Goal: Task Accomplishment & Management: Use online tool/utility

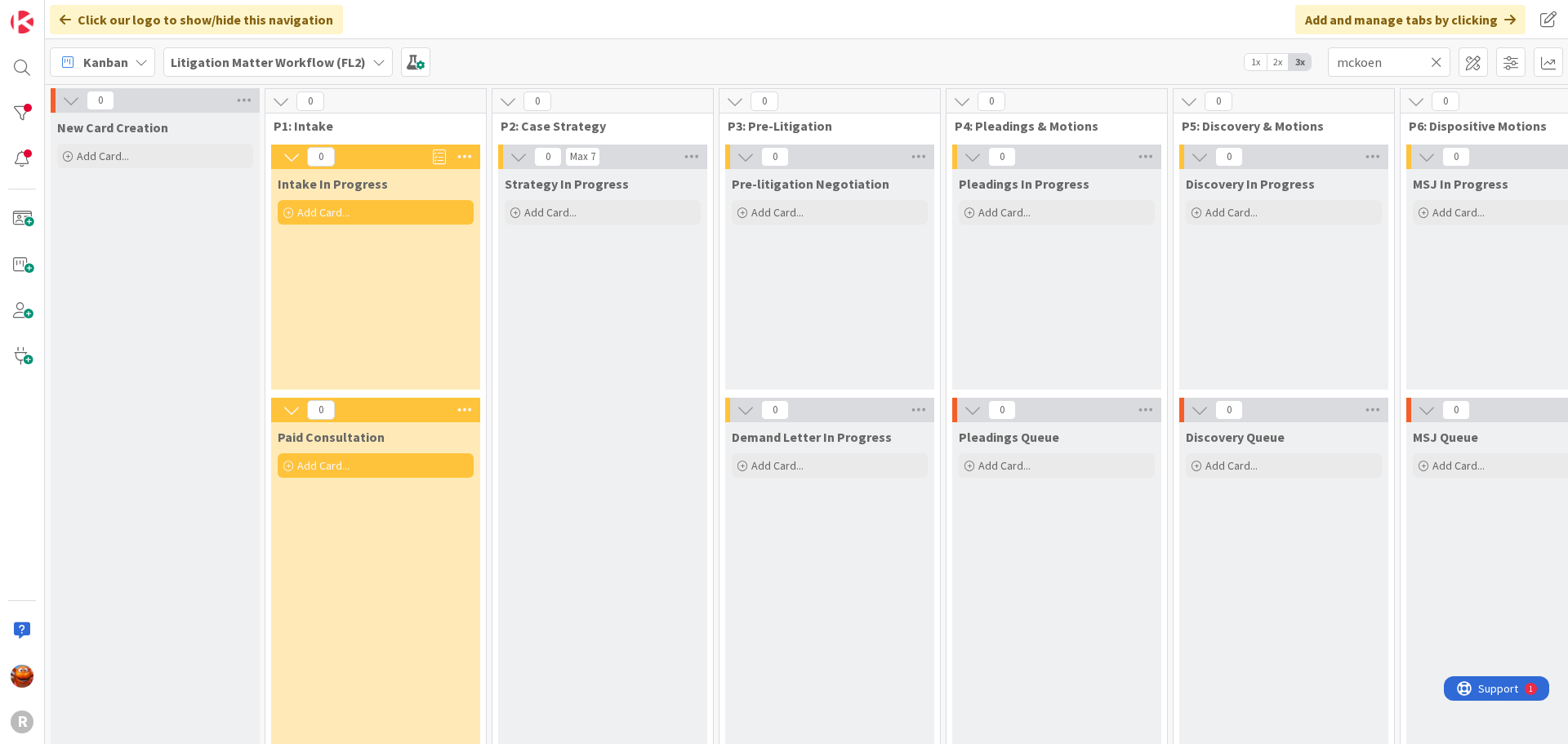
scroll to position [3, 1521]
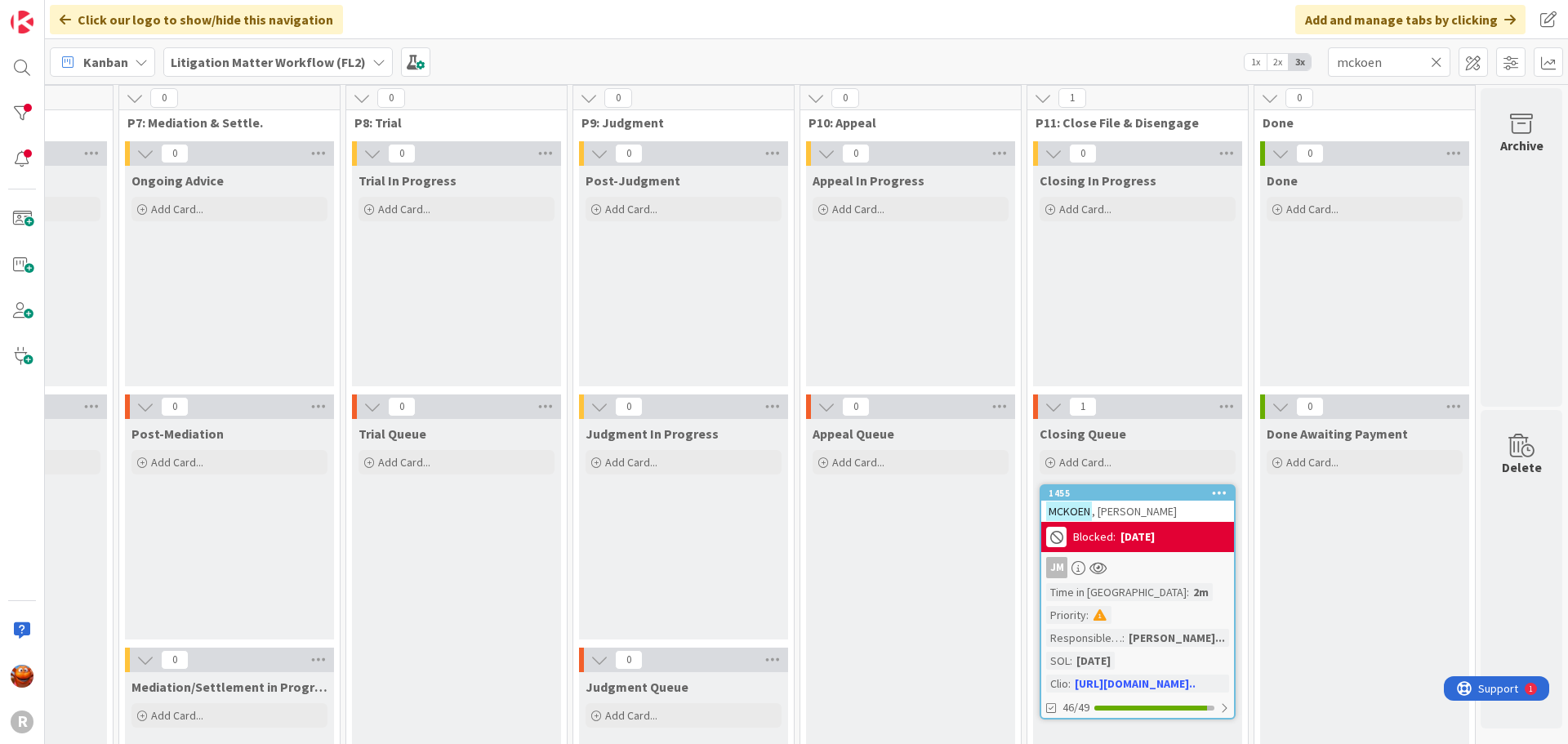
click at [252, 50] on div "Litigation Matter Workflow (FL2)" at bounding box center [278, 62] width 230 height 30
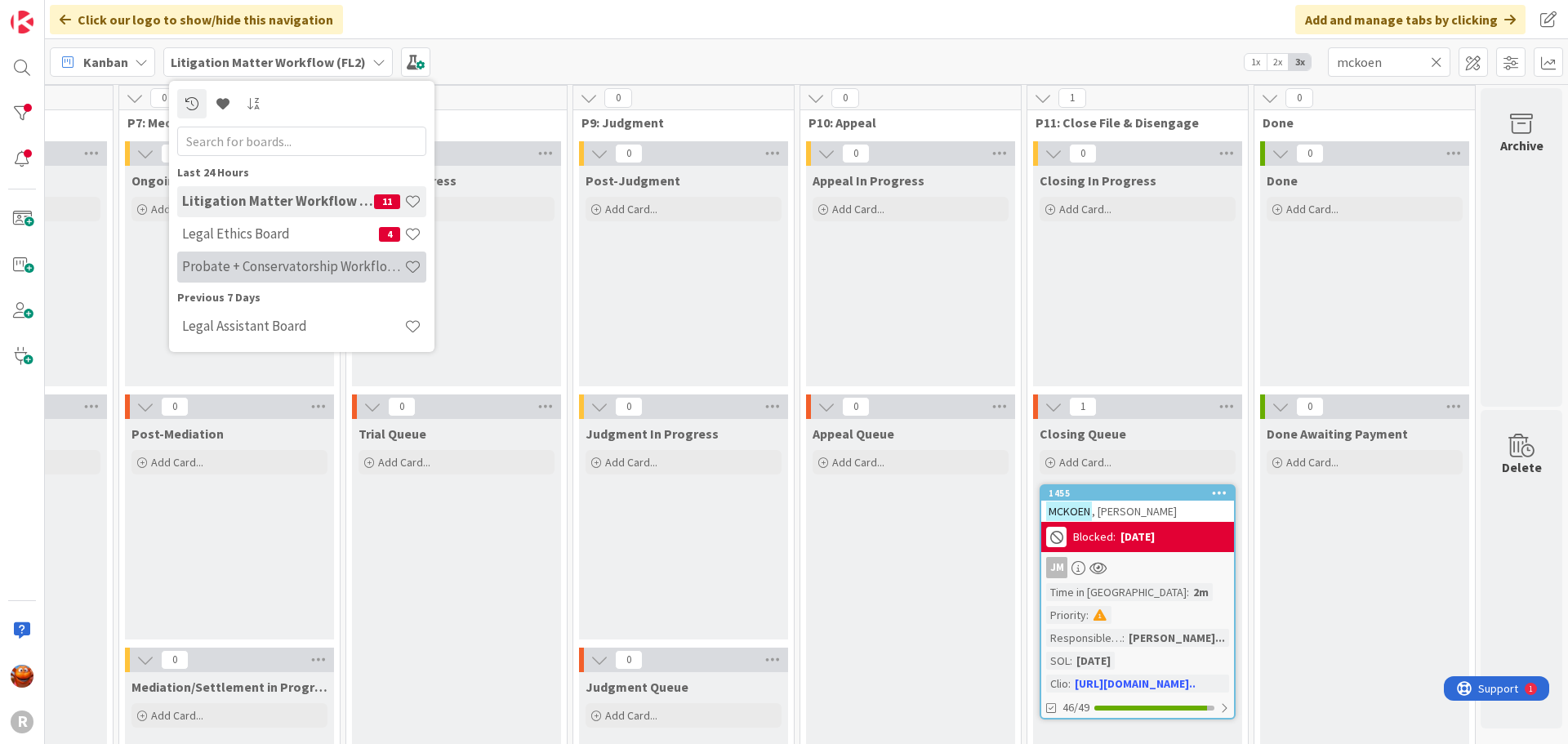
click at [238, 255] on div "Probate + Conservatorship Workflow (FL2)" at bounding box center [302, 267] width 249 height 31
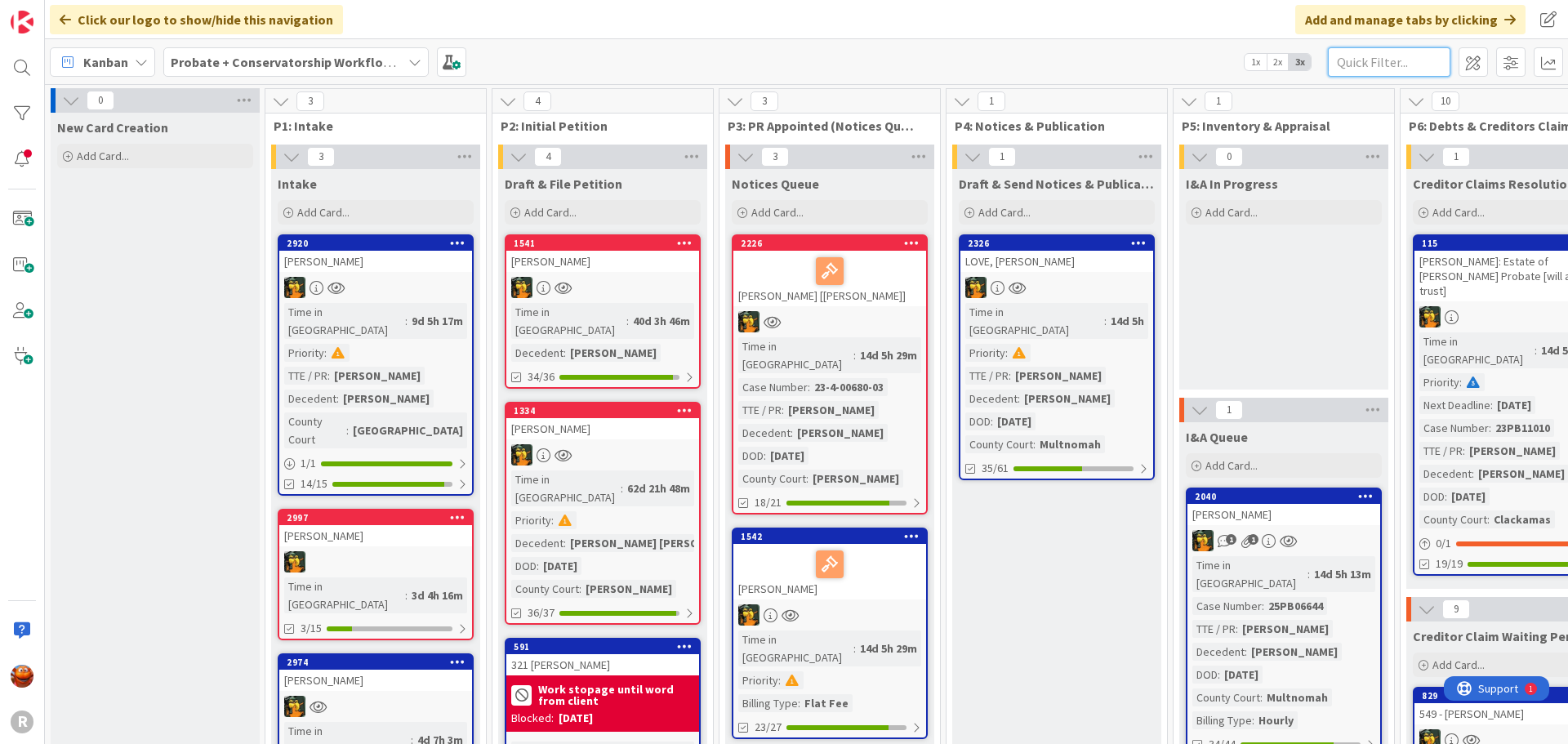
click at [1397, 63] on input "text" at bounding box center [1389, 62] width 122 height 30
click at [177, 156] on div "Add Card..." at bounding box center [154, 155] width 196 height 25
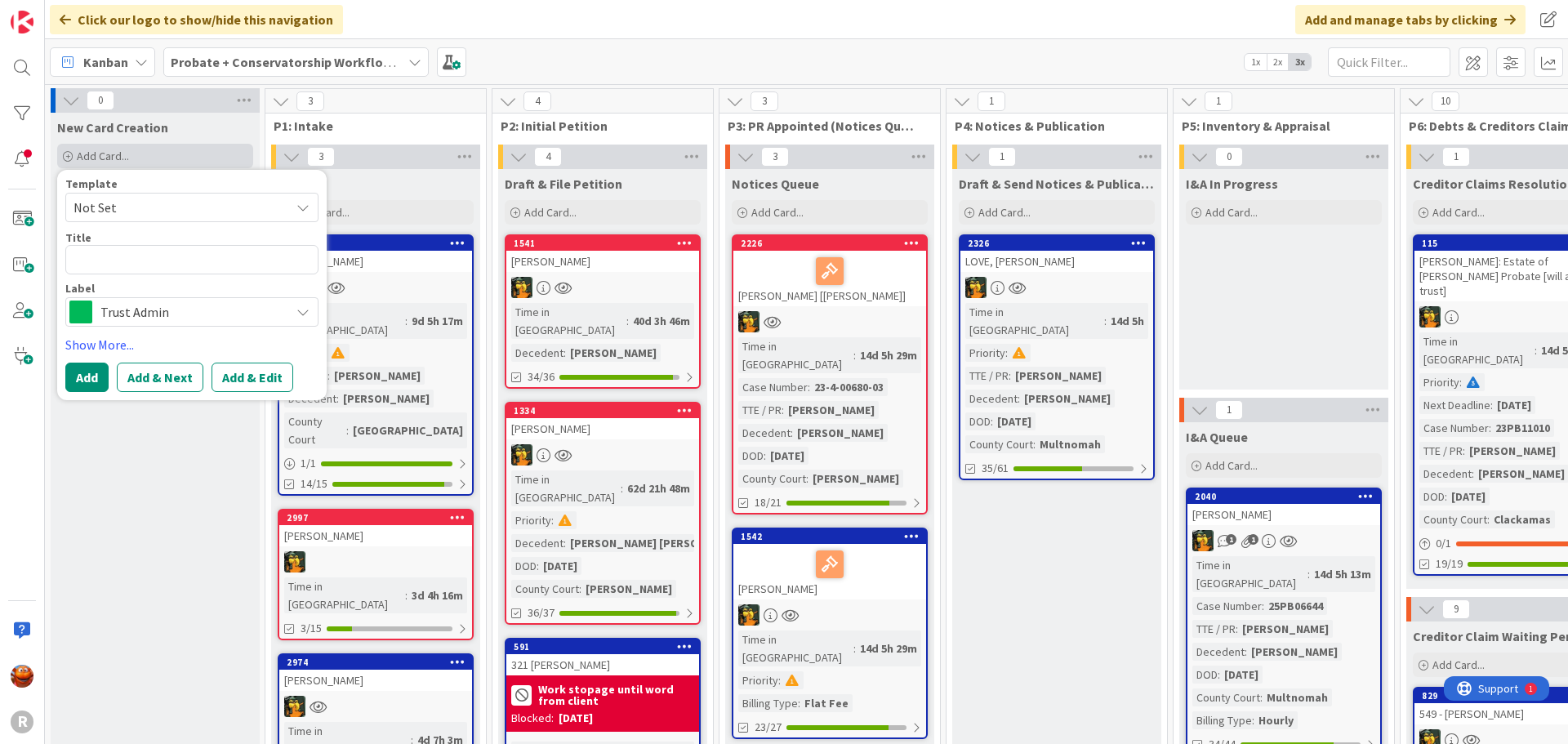
type textarea "x"
type textarea "N"
type textarea "x"
type textarea "NO"
type textarea "x"
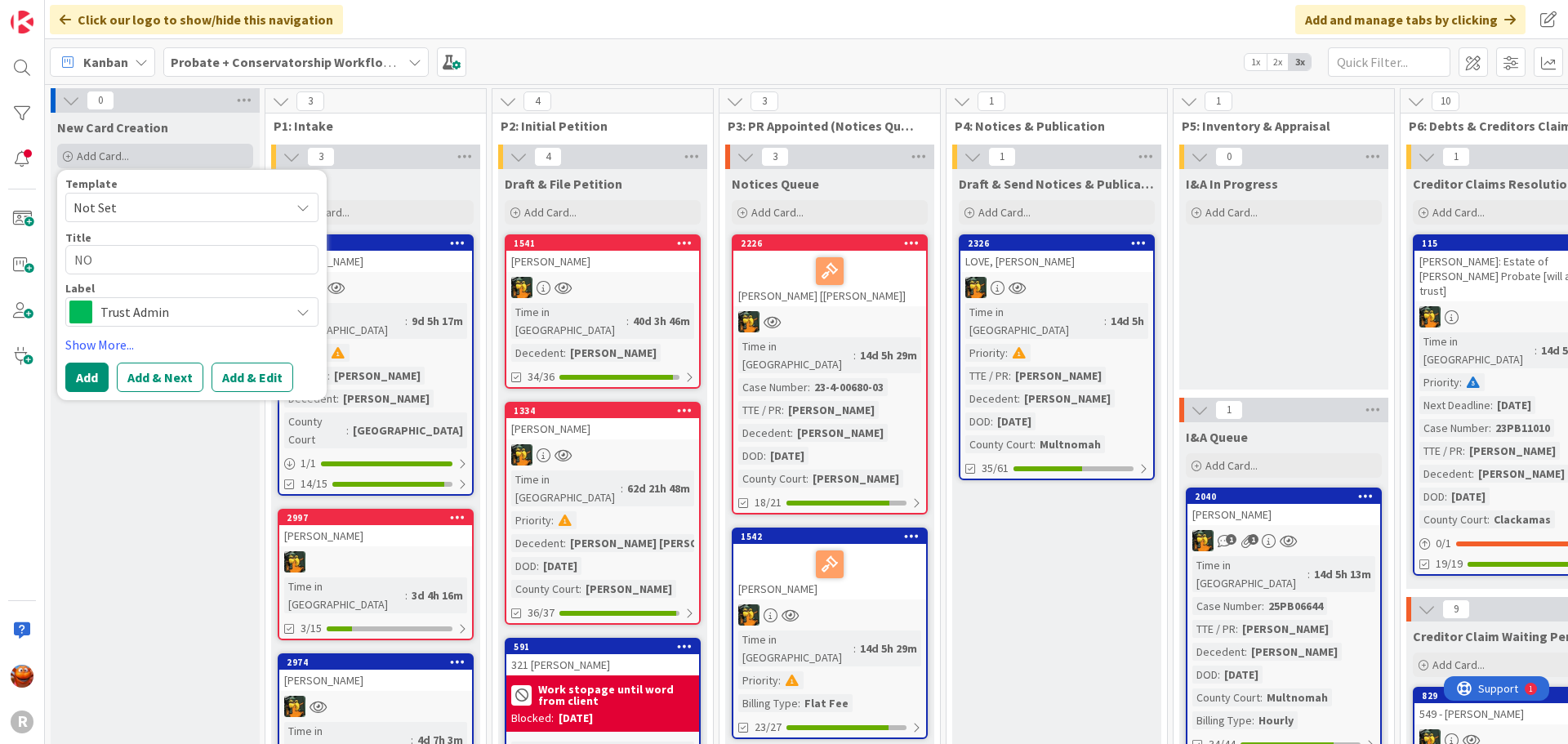
type textarea "NOR"
type textarea "x"
type textarea "NORD"
type textarea "x"
type textarea "NORDL"
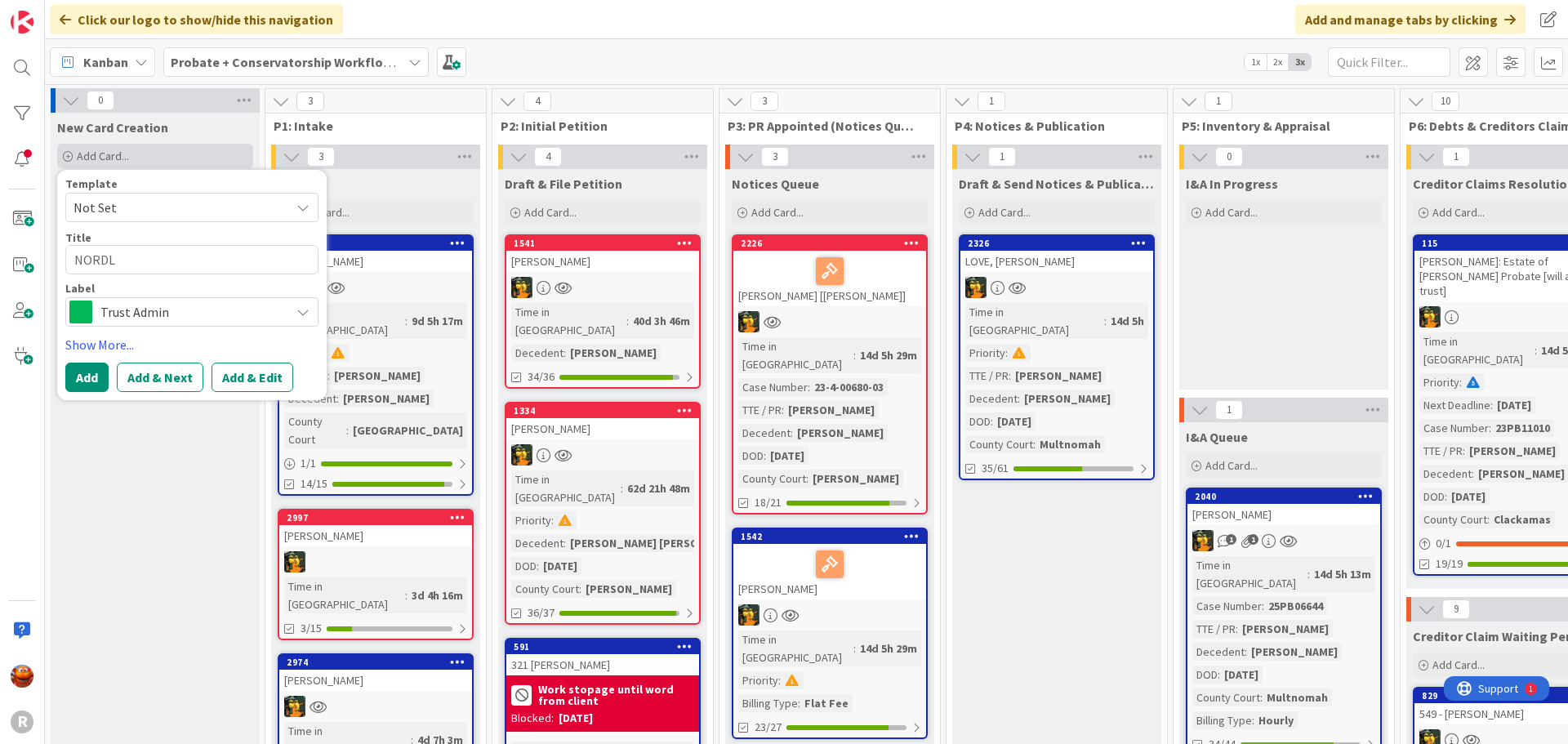
type textarea "x"
type textarea "NORDLI"
type textarea "x"
type textarea "[PERSON_NAME]"
type textarea "x"
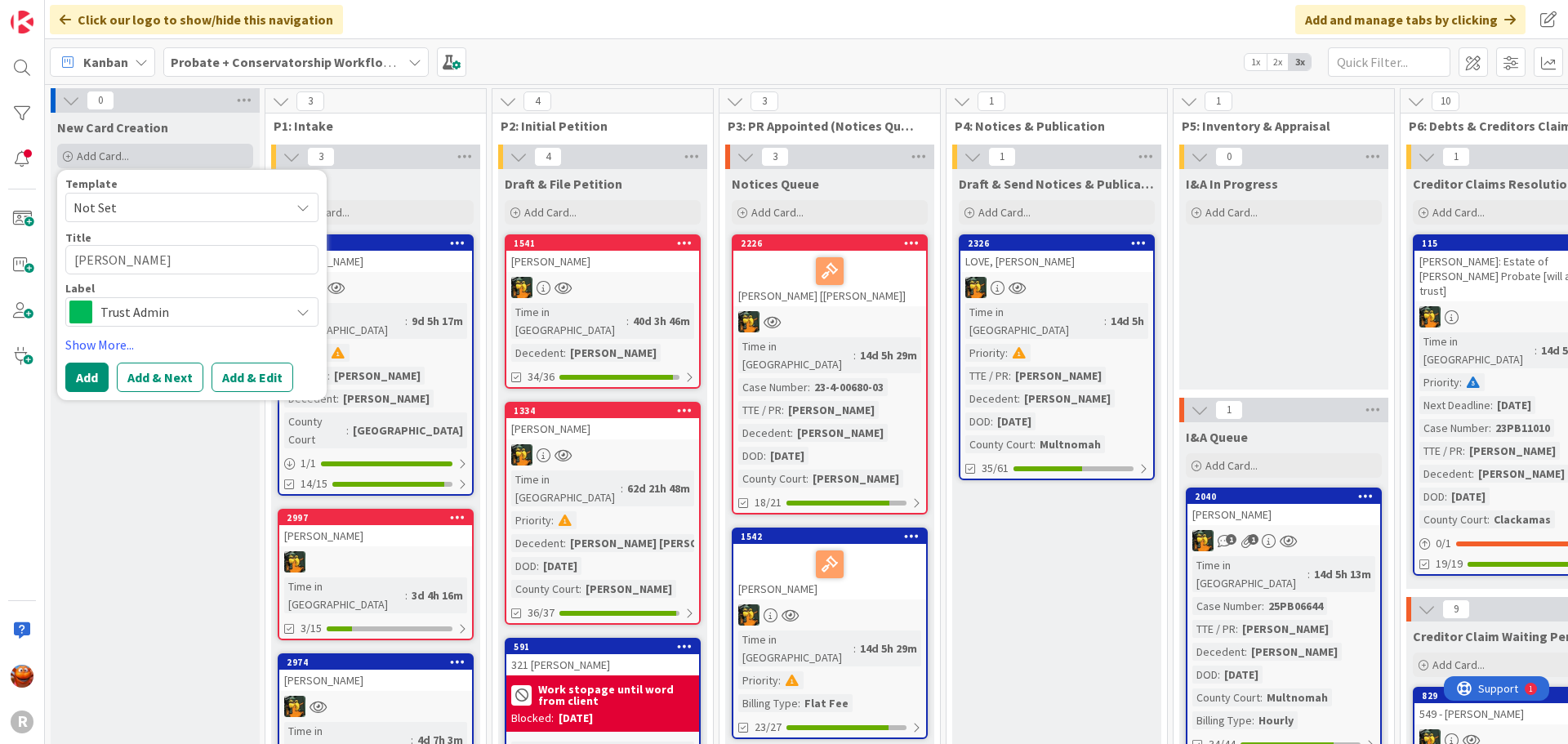
type textarea "[PERSON_NAME],"
type textarea "x"
type textarea "[PERSON_NAME],"
type textarea "x"
type textarea "[PERSON_NAME], B"
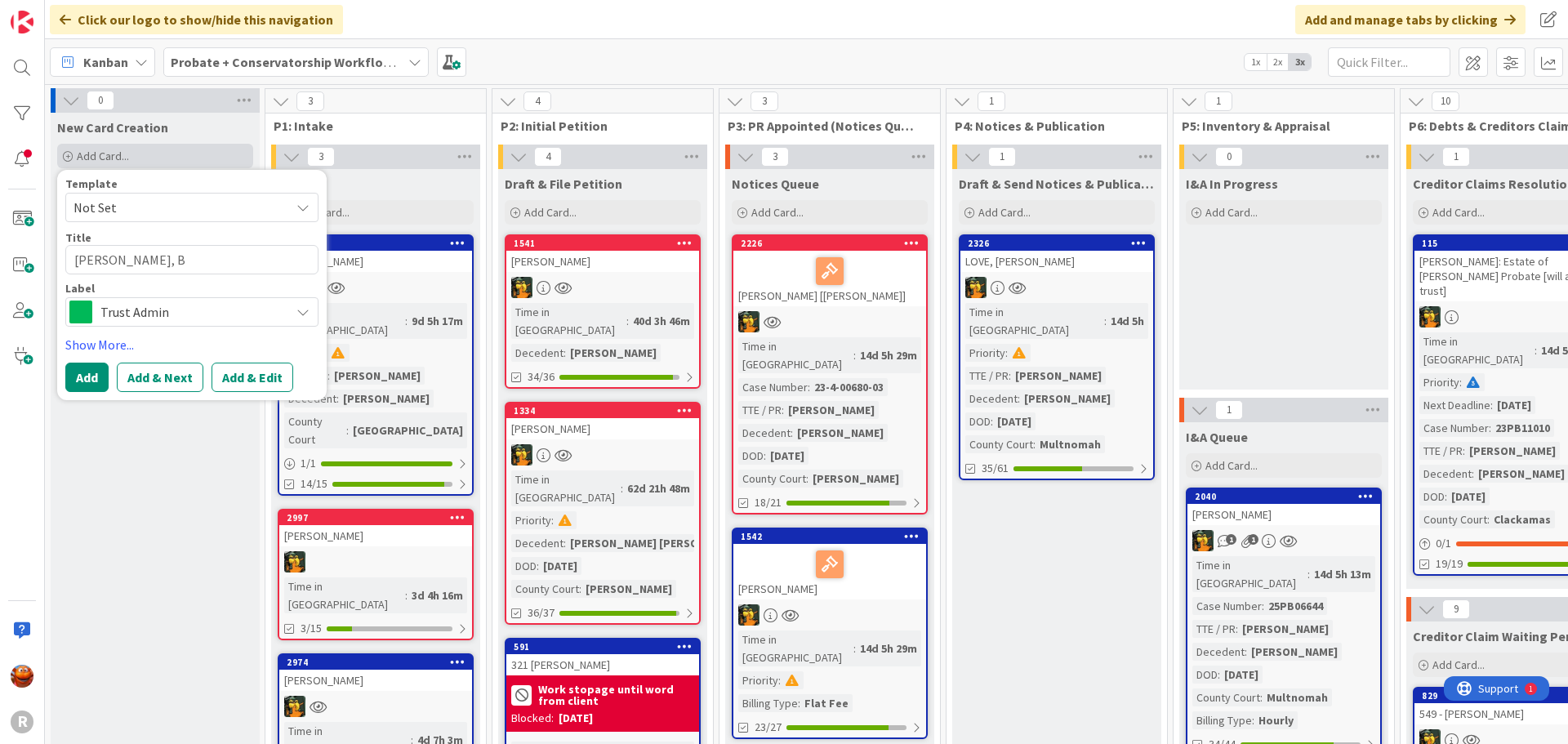
type textarea "x"
type textarea "[PERSON_NAME], Be"
type textarea "x"
type textarea "[PERSON_NAME], Bec"
type textarea "x"
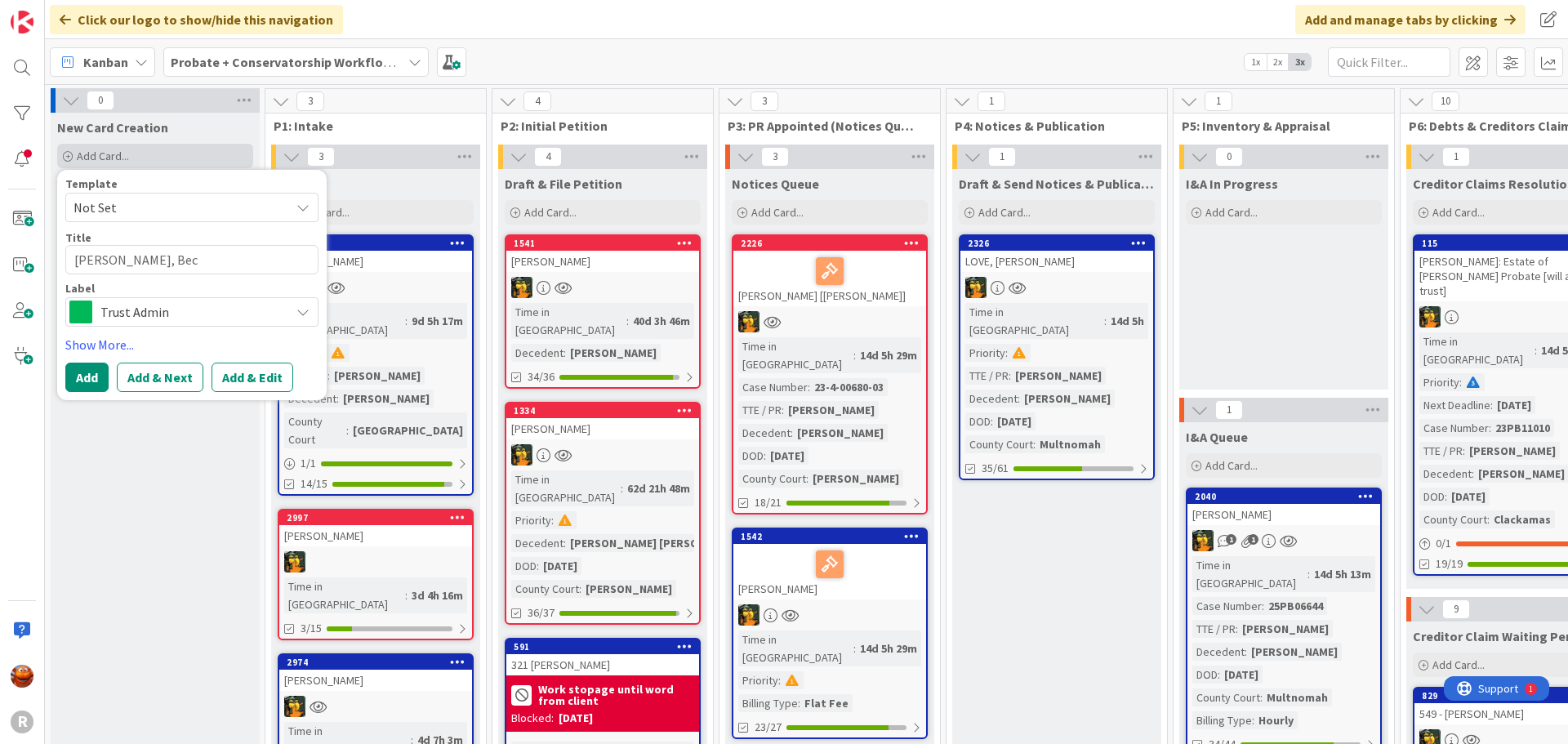
type textarea "[PERSON_NAME], [PERSON_NAME]"
type textarea "x"
type textarea "[PERSON_NAME]"
click at [216, 305] on span "Trust Admin" at bounding box center [191, 311] width 182 height 23
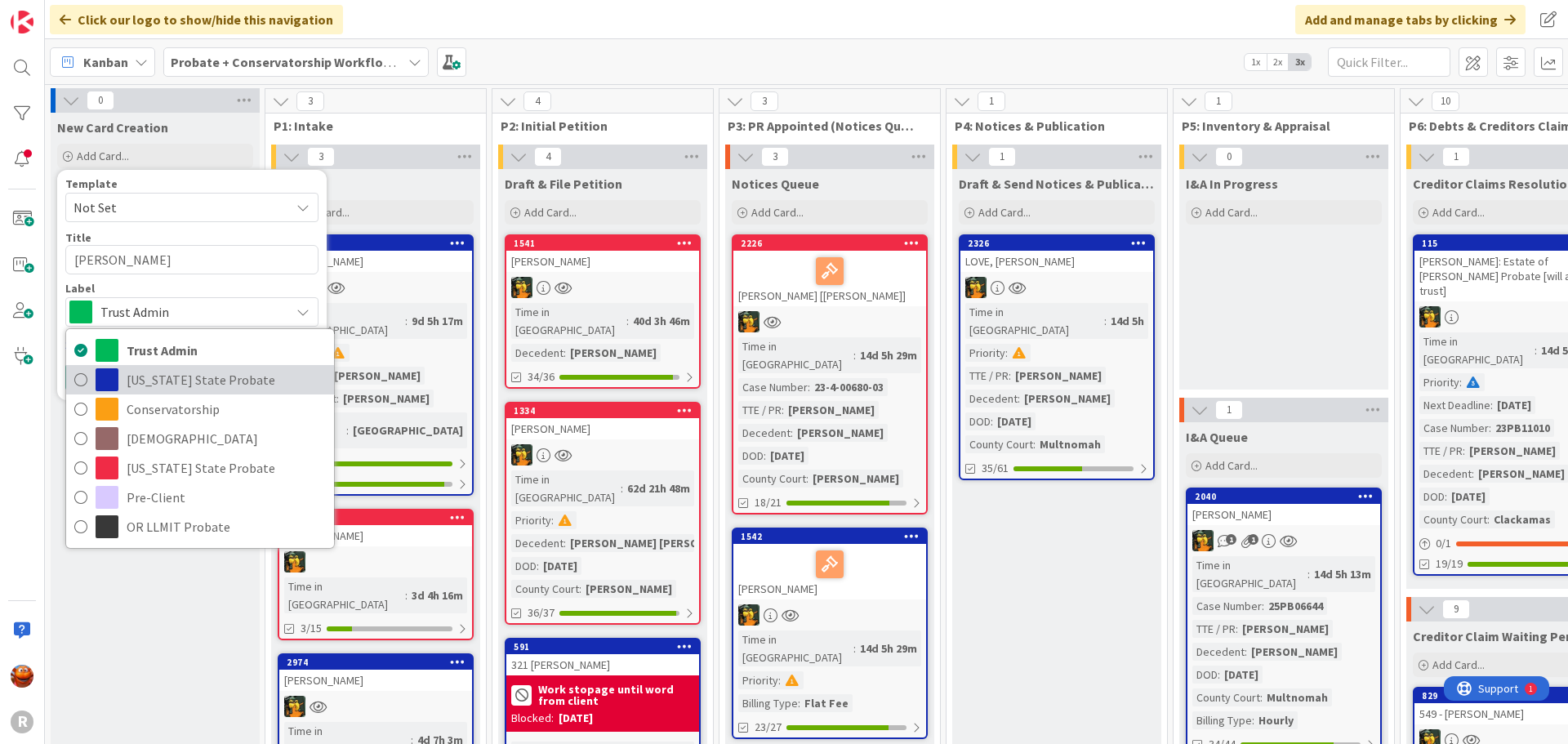
click at [204, 386] on span "[US_STATE] State Probate" at bounding box center [226, 379] width 199 height 25
type textarea "x"
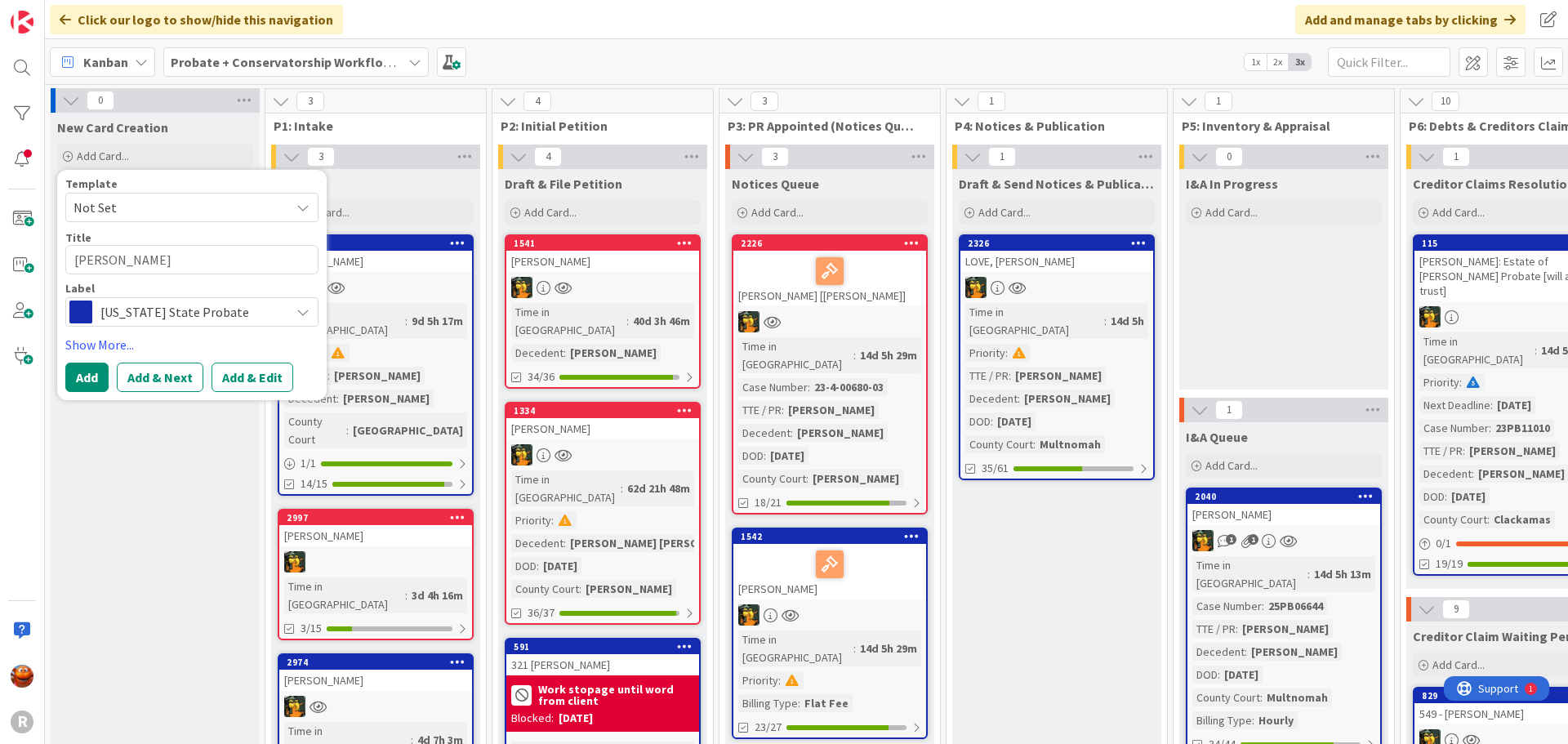
click at [87, 358] on div "Template Not Set Title 15 / 128 [PERSON_NAME] Label [US_STATE] State Probate Tr…" at bounding box center [192, 285] width 253 height 214
click at [87, 385] on button "Add" at bounding box center [87, 377] width 43 height 30
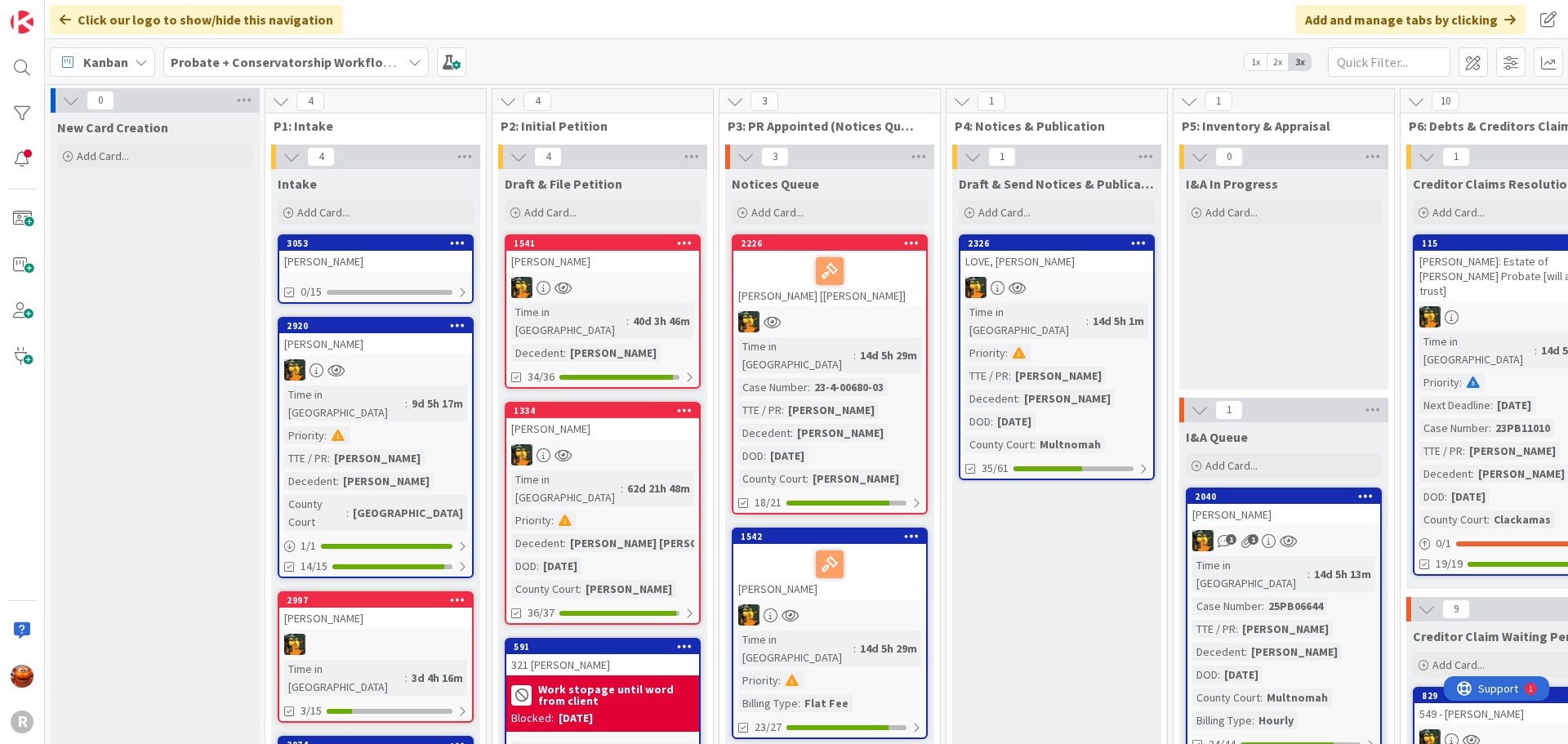
click at [341, 265] on div "[PERSON_NAME]" at bounding box center [375, 261] width 193 height 21
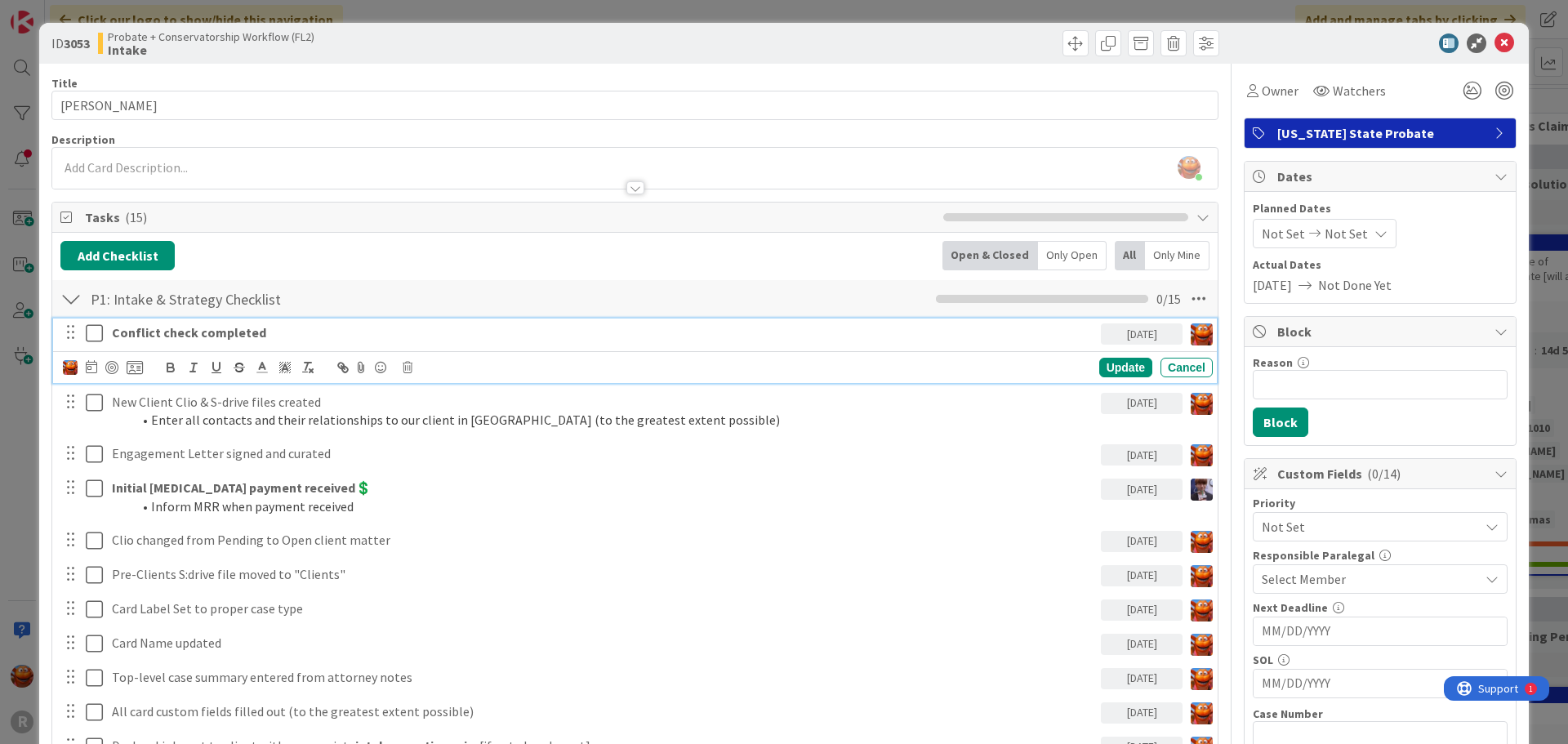
click at [154, 327] on strong "Conflict check completed" at bounding box center [189, 332] width 154 height 16
click at [100, 366] on div at bounding box center [103, 367] width 80 height 20
click at [92, 369] on icon at bounding box center [91, 366] width 11 height 13
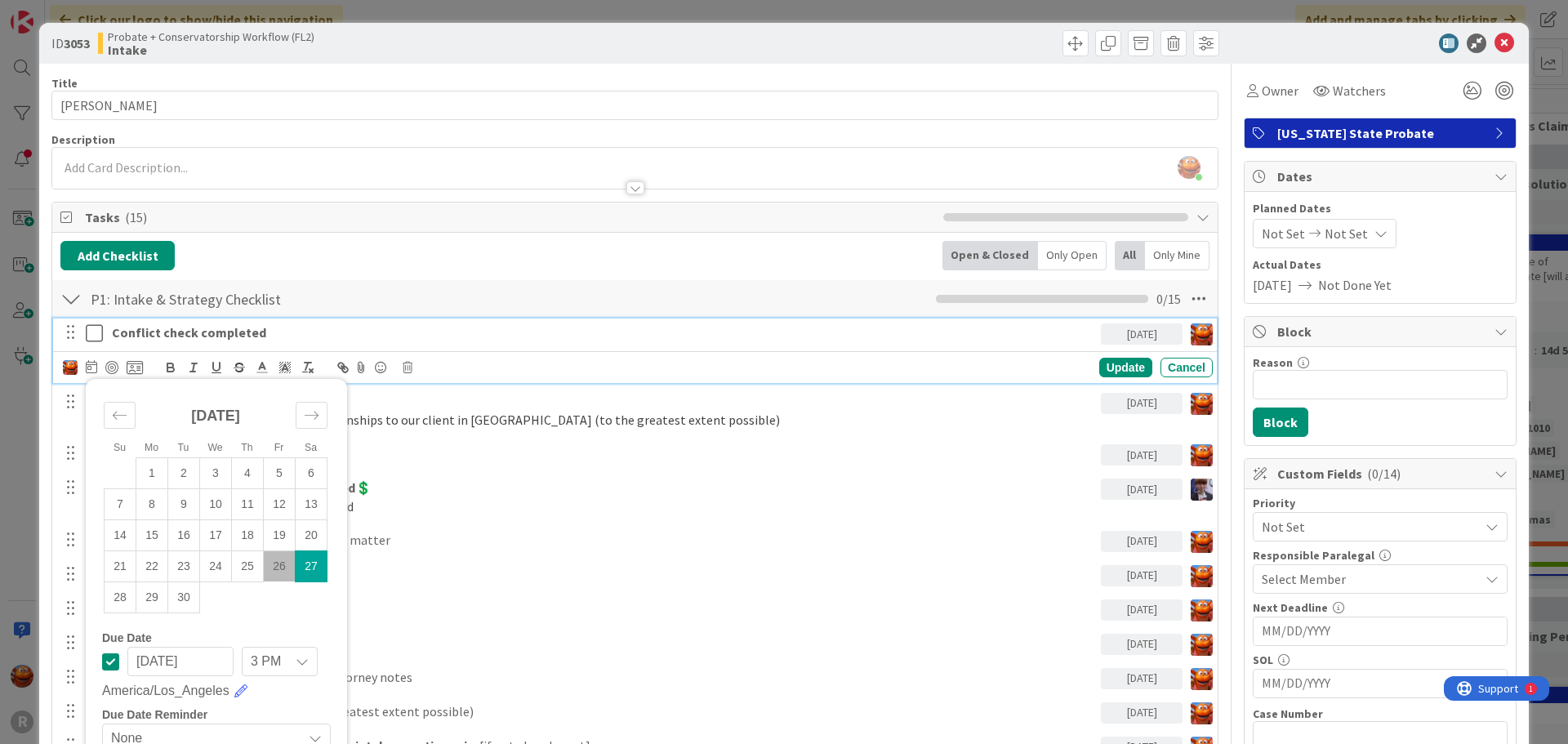
click at [279, 558] on td "26" at bounding box center [280, 566] width 32 height 31
type input "[DATE]"
click at [1120, 372] on div "Update" at bounding box center [1126, 367] width 53 height 20
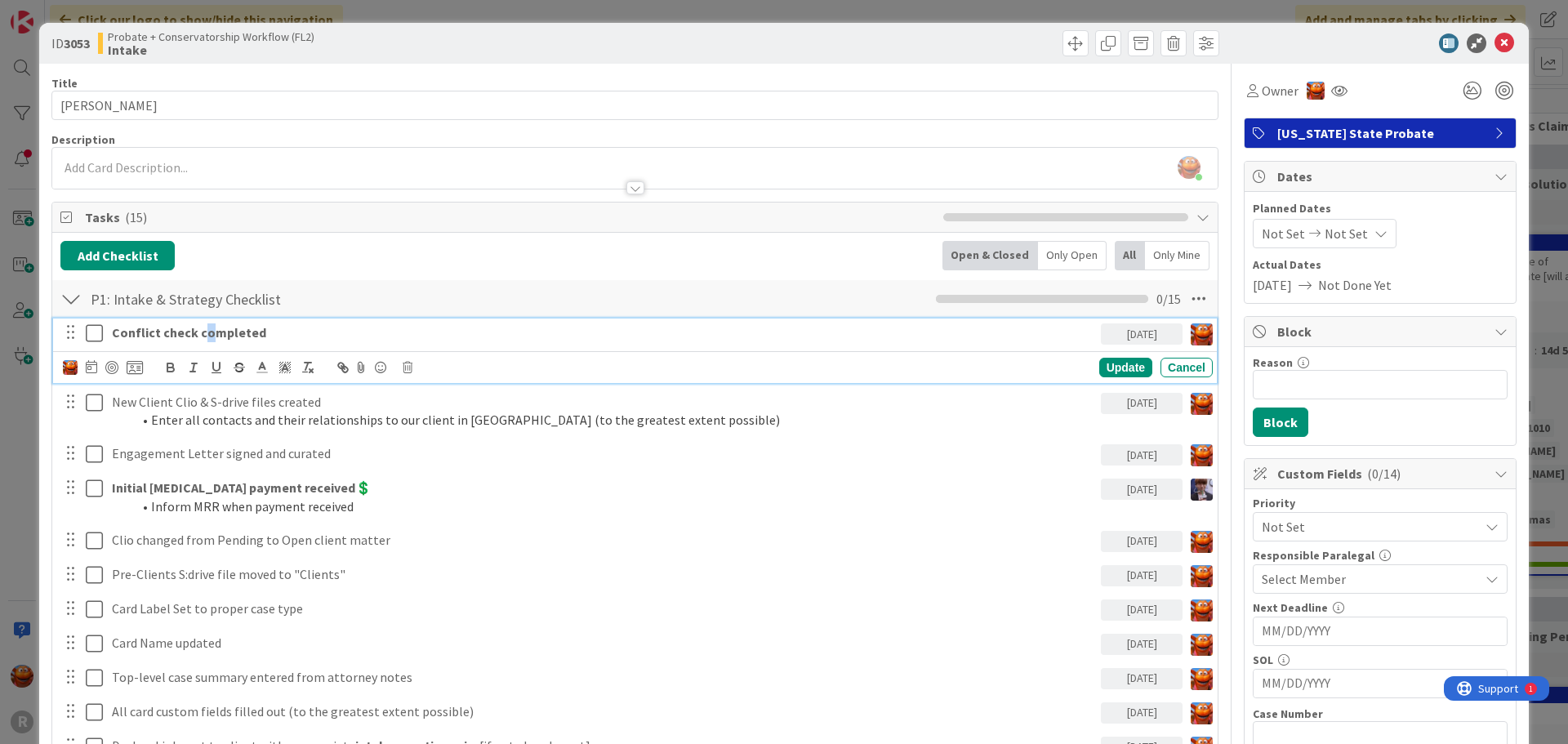
drag, startPoint x: 210, startPoint y: 338, endPoint x: 200, endPoint y: 337, distance: 10.0
click at [204, 337] on strong "Conflict check completed" at bounding box center [189, 332] width 154 height 16
click at [115, 366] on div at bounding box center [111, 367] width 13 height 13
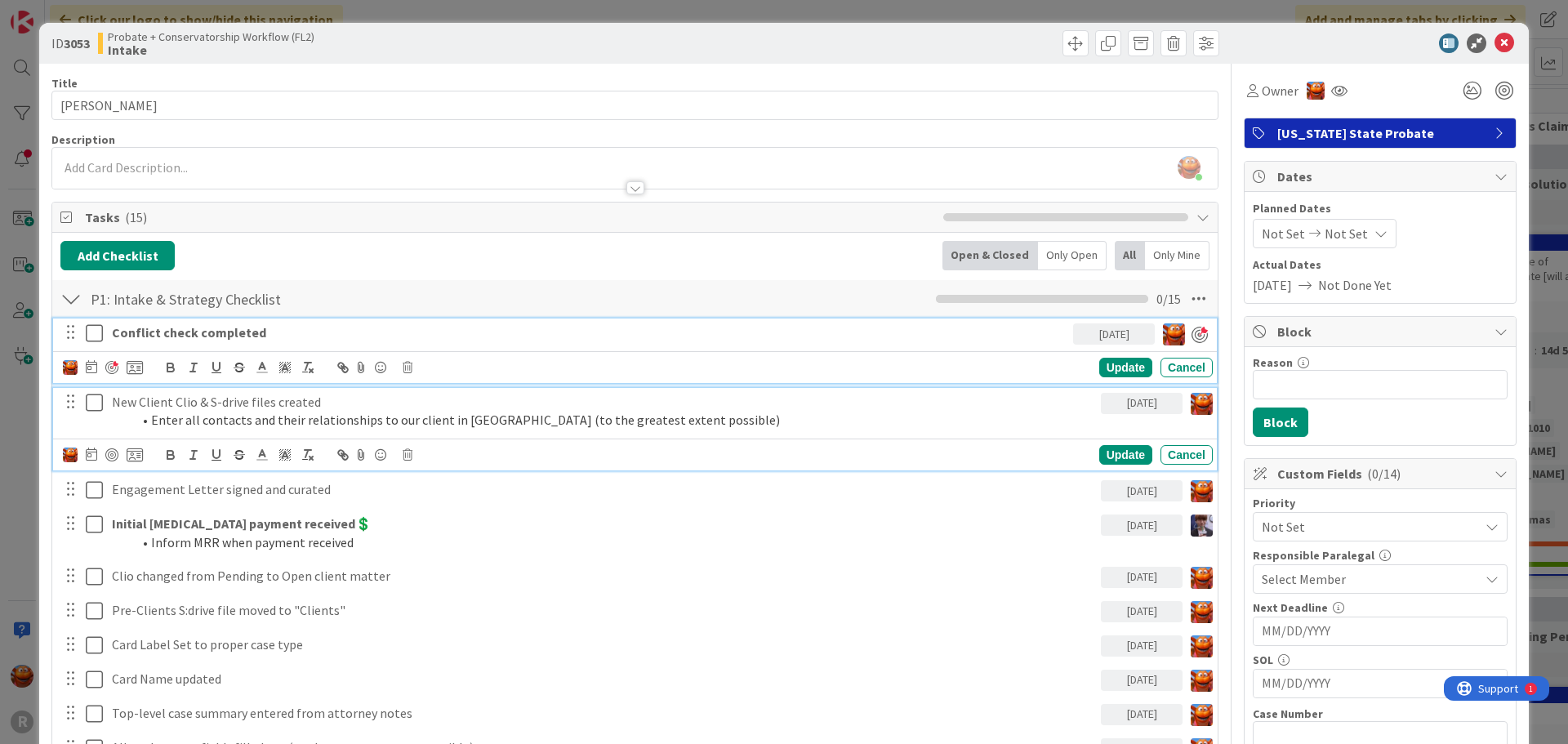
click at [218, 415] on li "Enter all contacts and their relationships to our client in [GEOGRAPHIC_DATA] (…" at bounding box center [613, 420] width 963 height 19
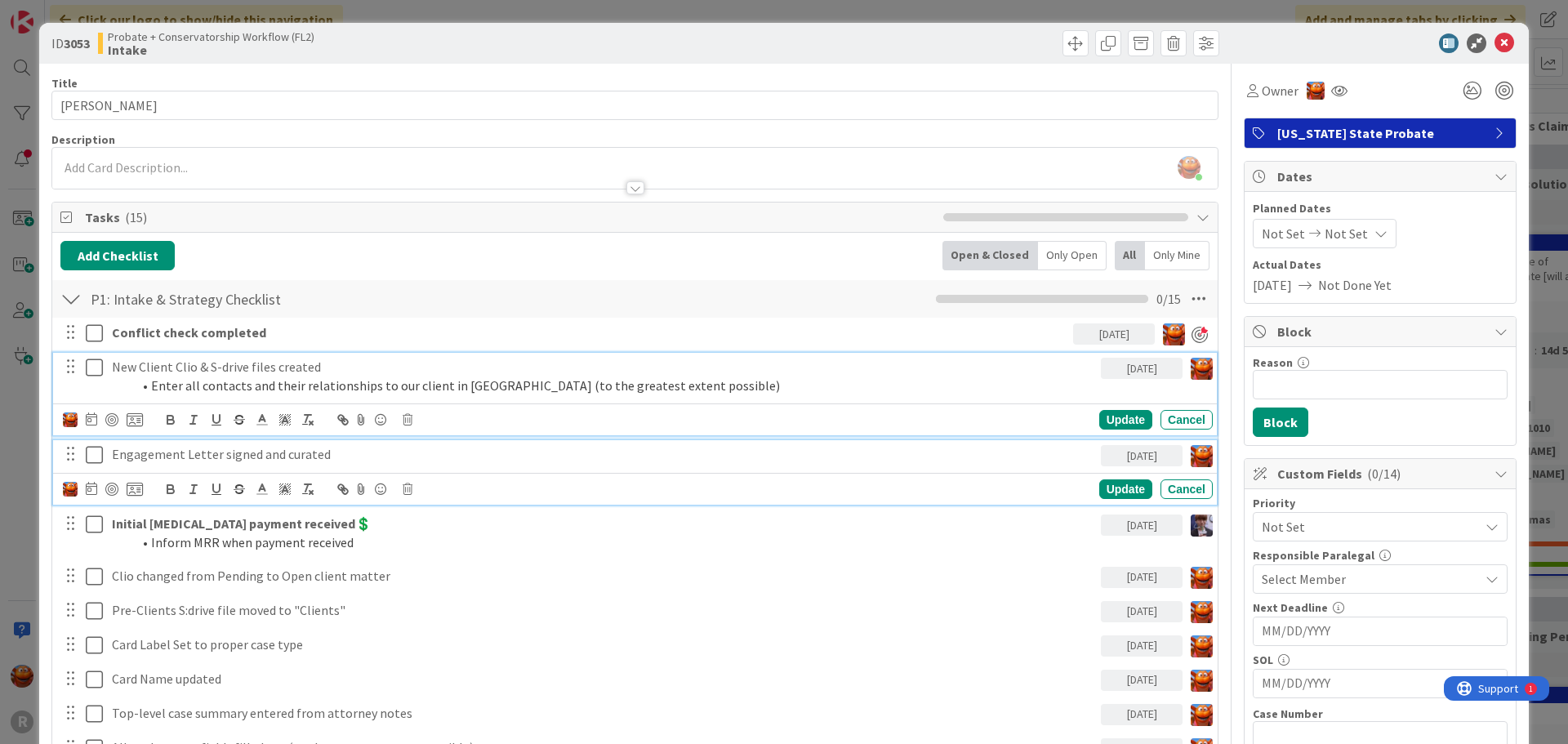
click at [317, 461] on p "Engagement Letter signed and curated" at bounding box center [603, 455] width 983 height 19
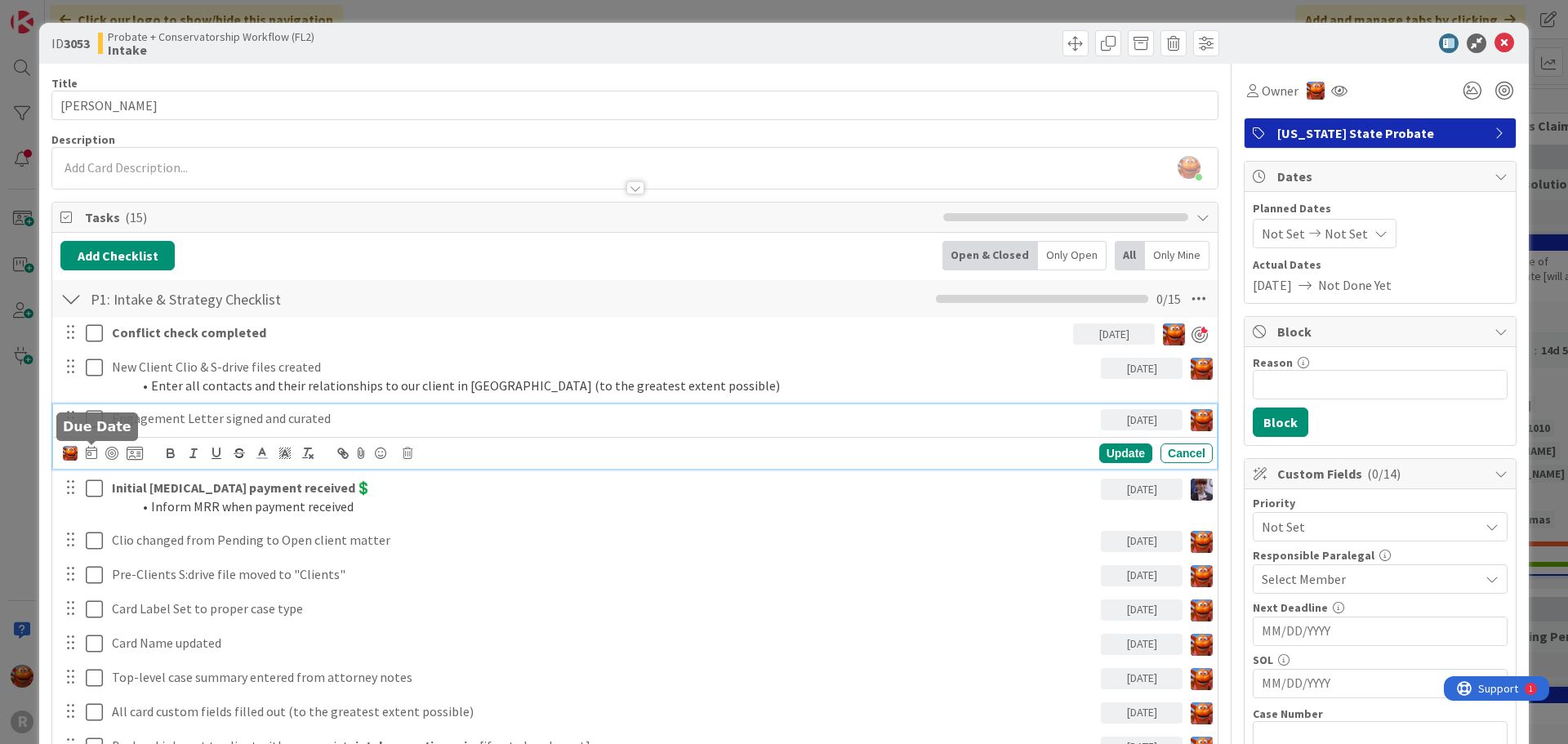
click at [95, 454] on icon at bounding box center [91, 452] width 11 height 13
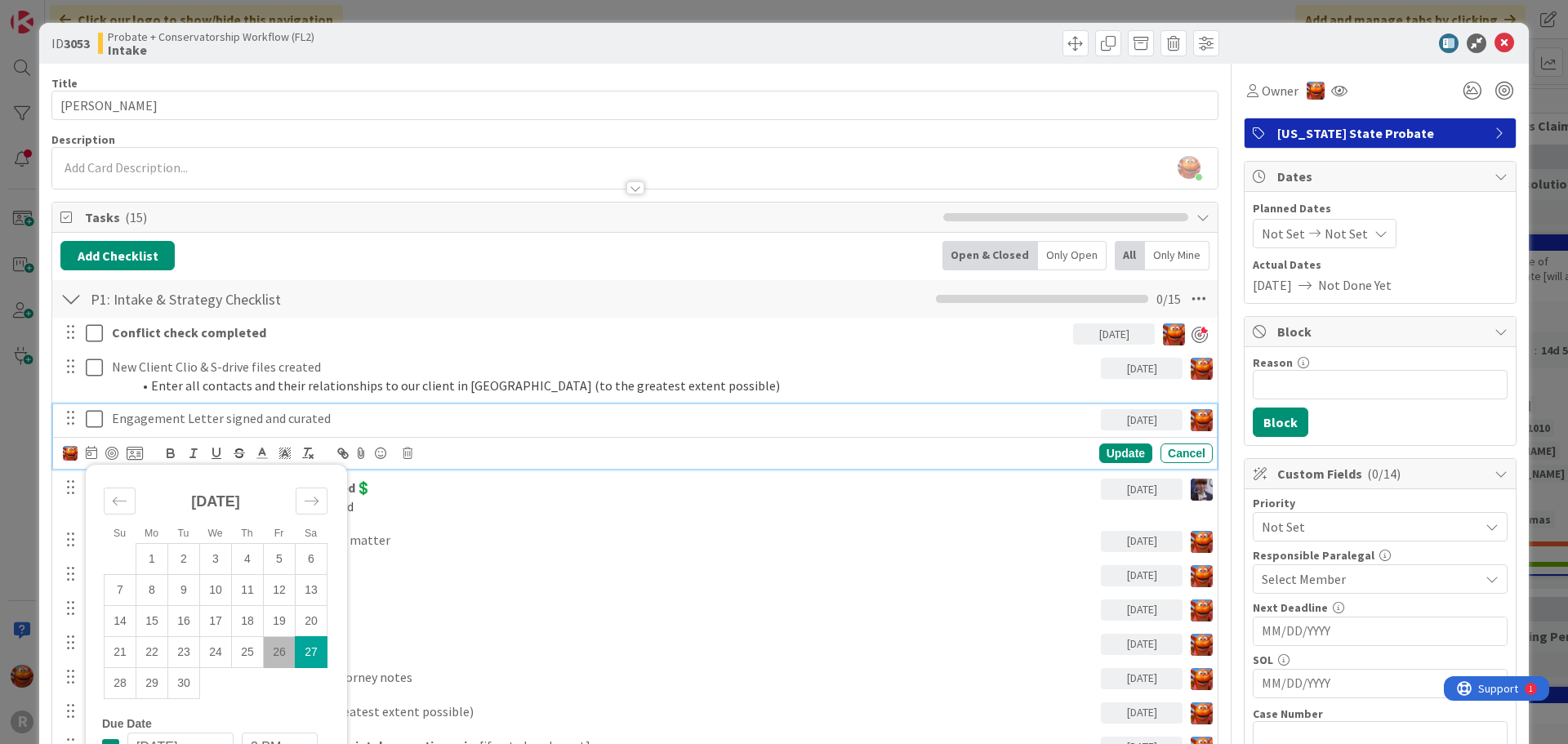
click at [277, 650] on td "26" at bounding box center [280, 652] width 32 height 31
type input "[DATE]"
click at [115, 456] on div at bounding box center [111, 453] width 13 height 13
click at [1105, 451] on div "Update" at bounding box center [1126, 453] width 53 height 20
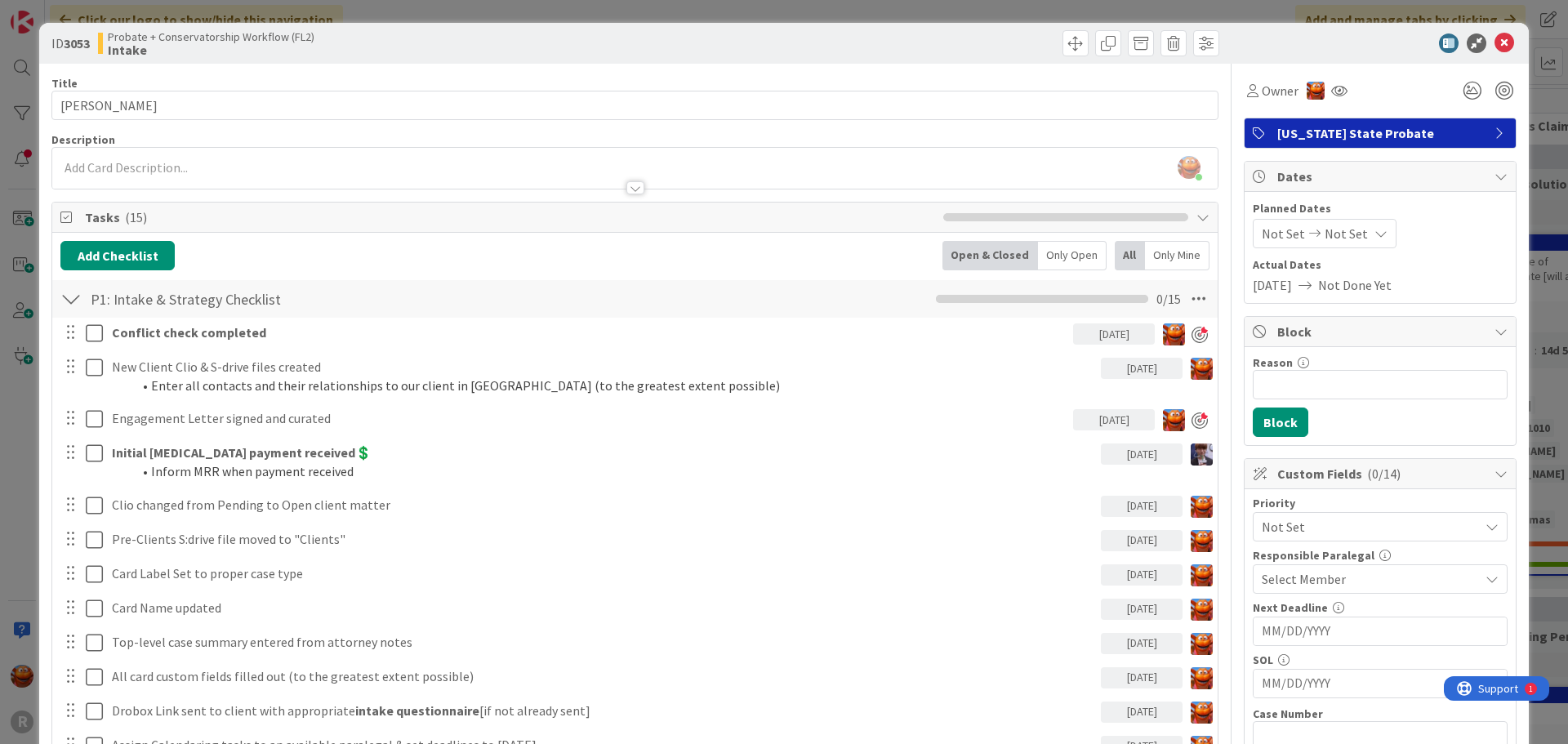
click at [14, 22] on div "ID 3053 Probate + Conservatorship Workflow (FL2) Intake Title 15 / 128 [PERSON_…" at bounding box center [784, 372] width 1568 height 744
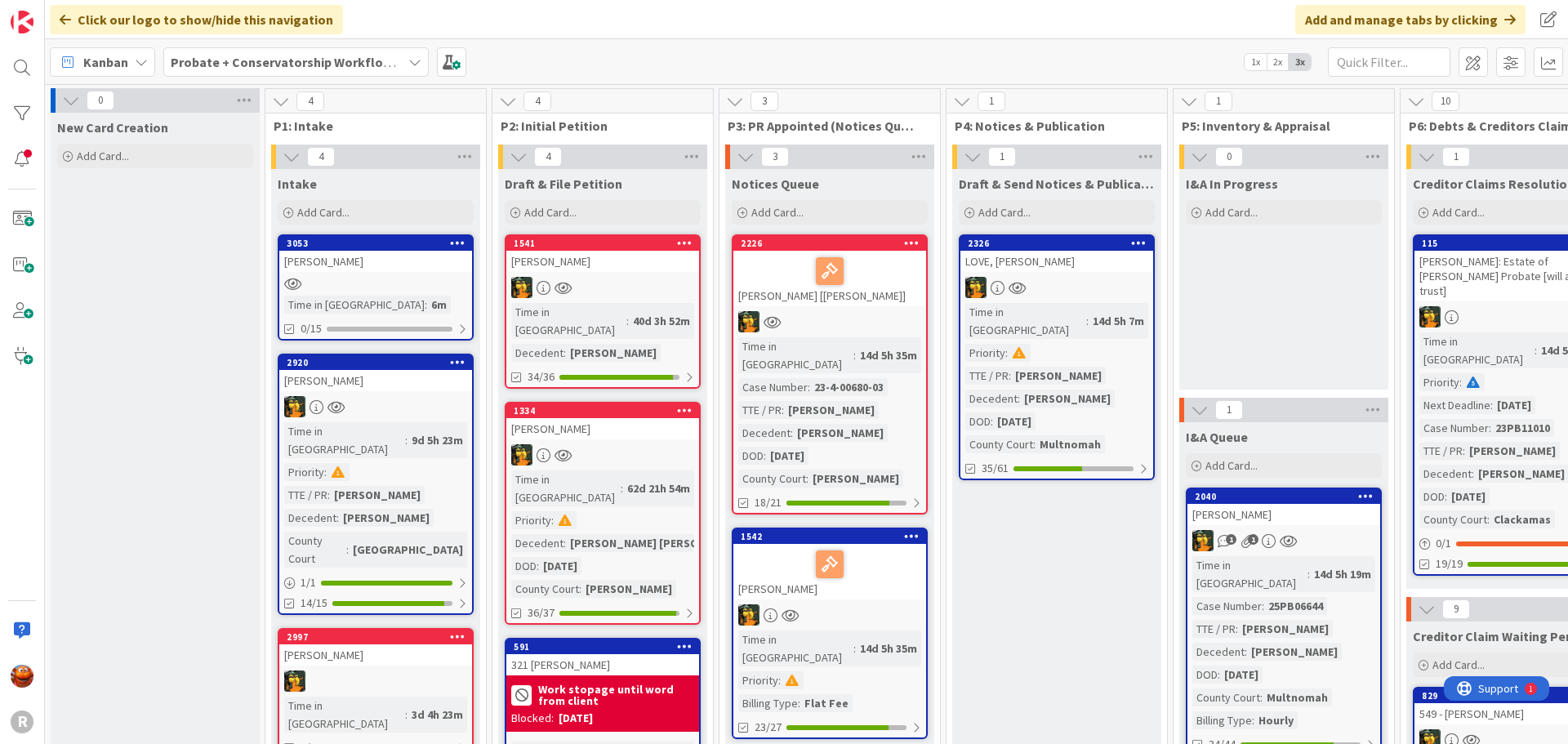
click at [406, 288] on div at bounding box center [375, 283] width 193 height 14
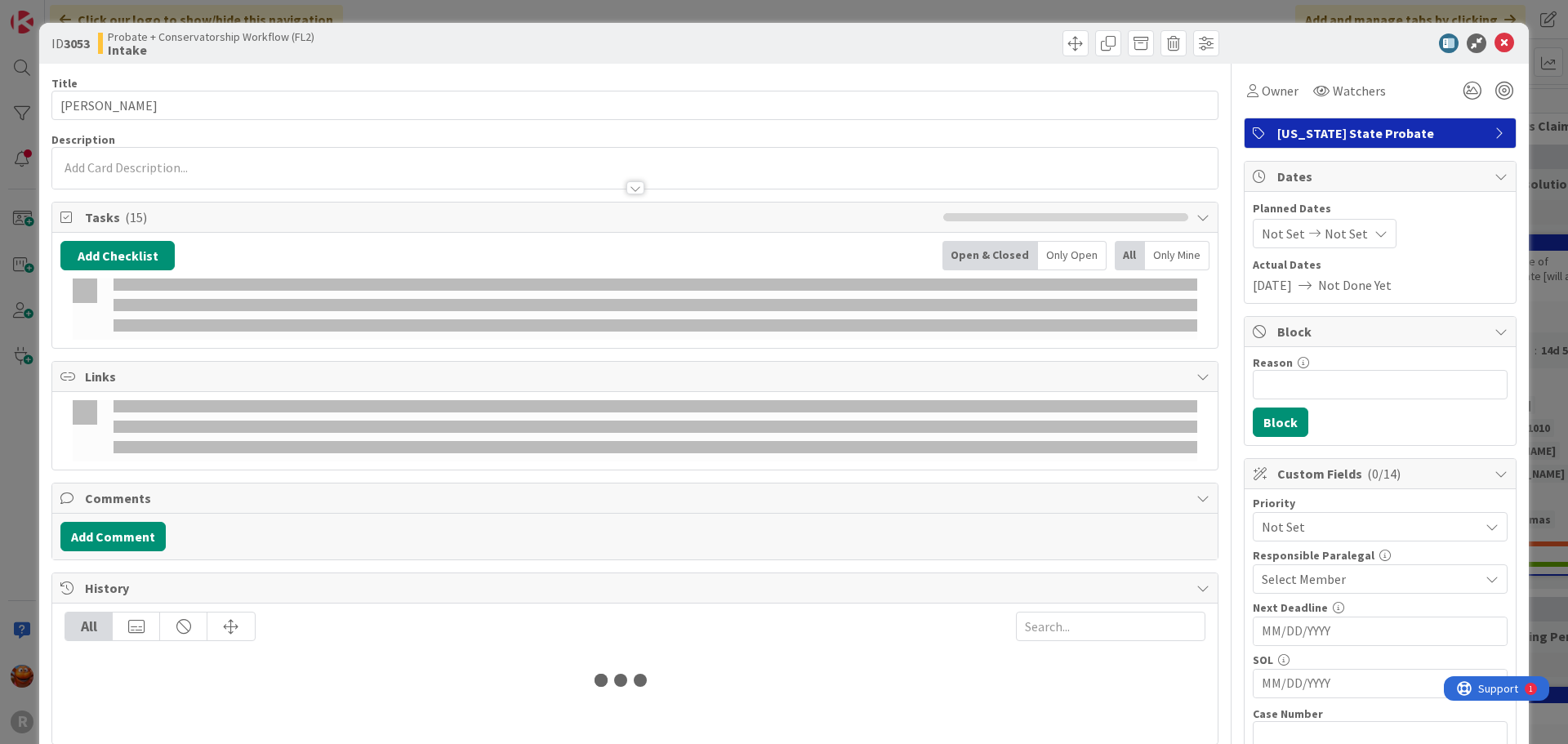
click at [1290, 89] on div "Owner Watchers" at bounding box center [1317, 91] width 147 height 30
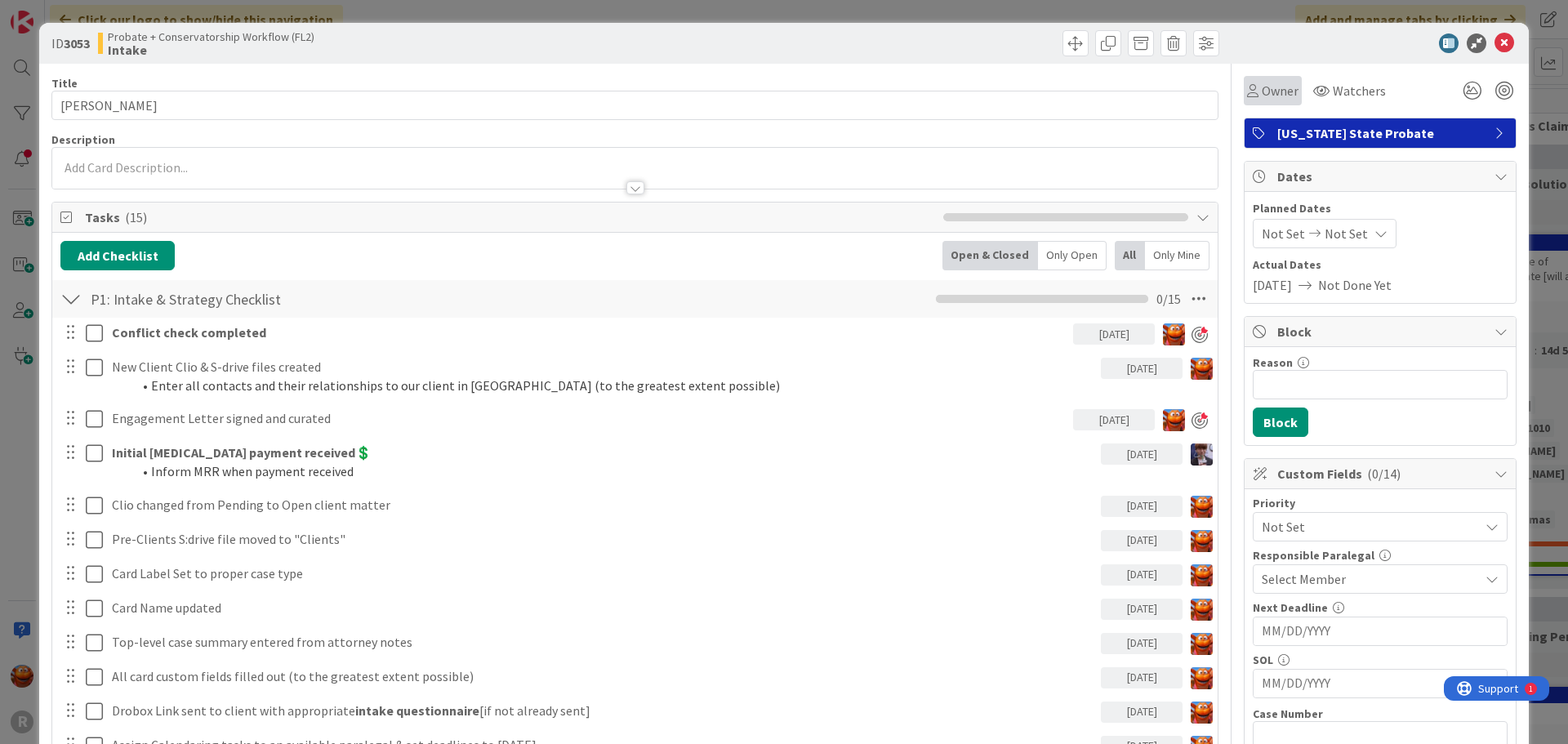
click at [1262, 97] on span "Owner" at bounding box center [1280, 90] width 36 height 20
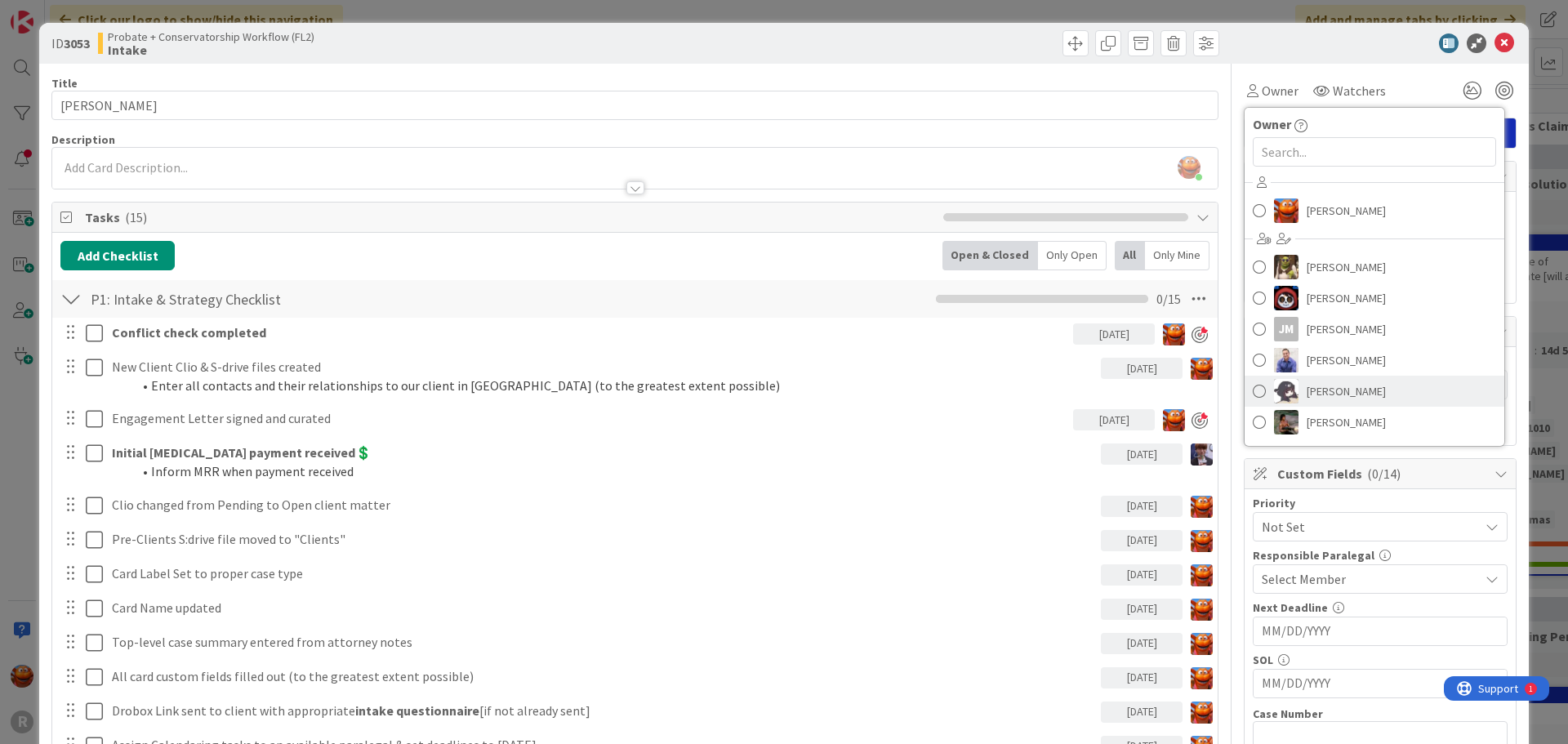
scroll to position [81, 0]
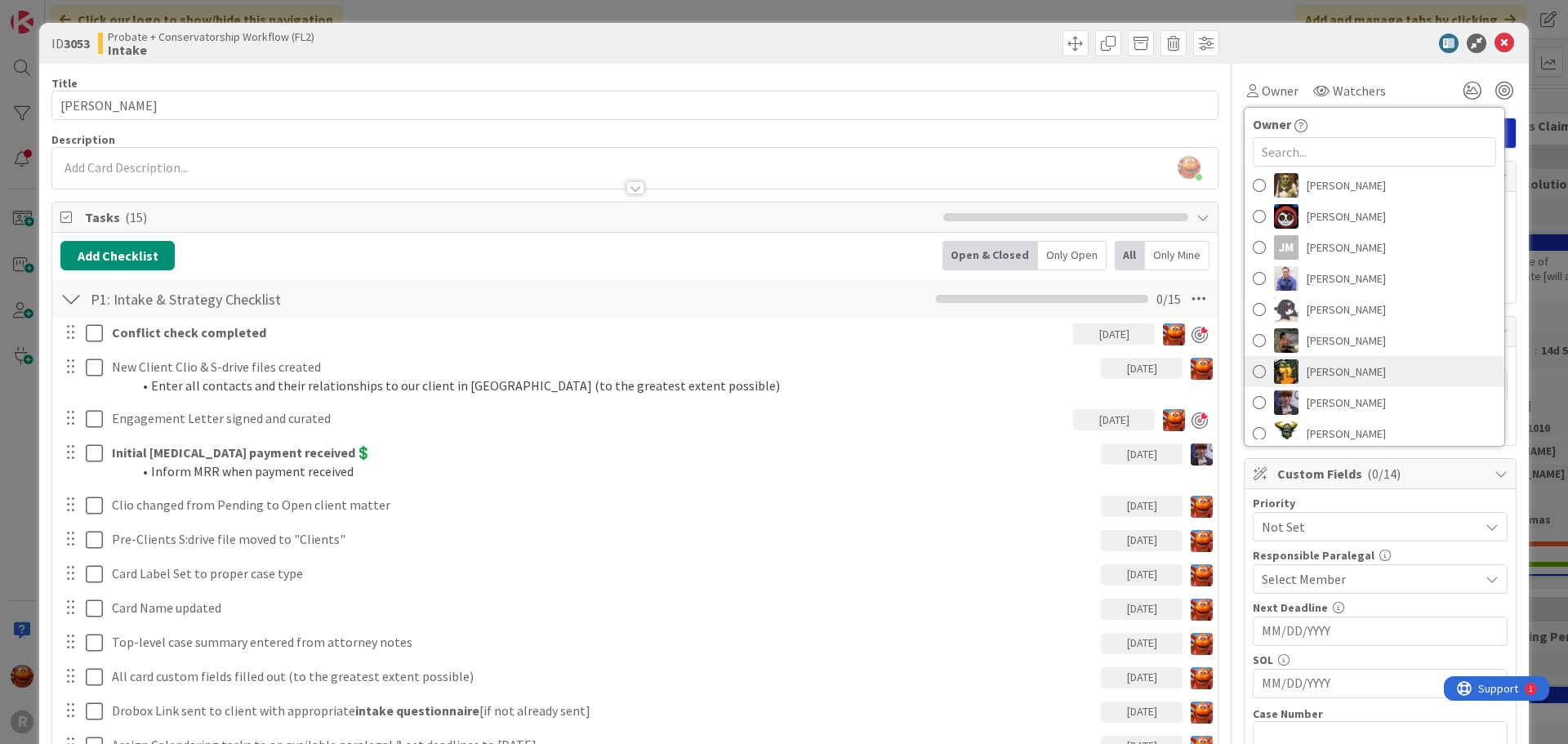
click at [1332, 377] on span "[PERSON_NAME]" at bounding box center [1346, 372] width 79 height 25
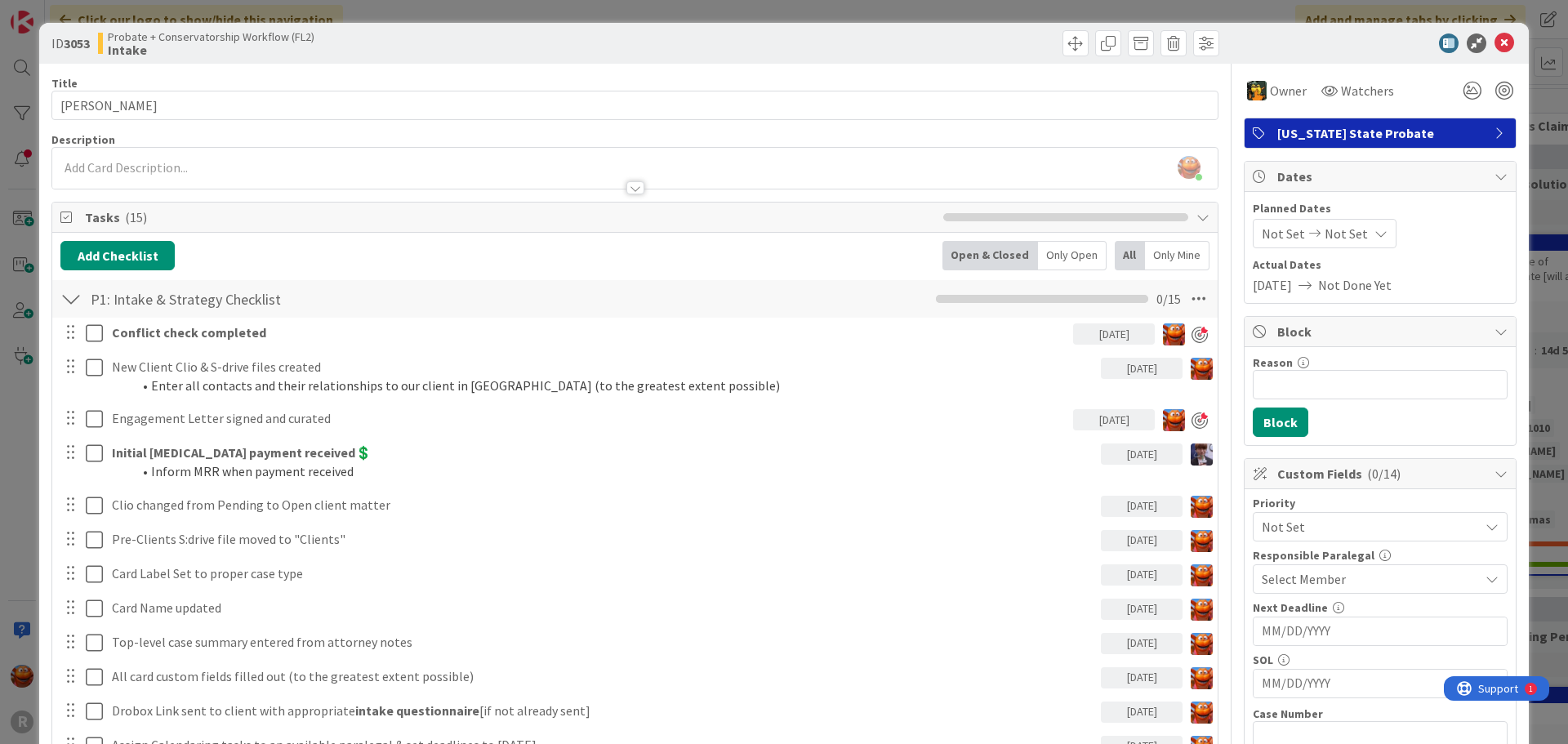
click at [1317, 573] on span "Select Member" at bounding box center [1303, 579] width 84 height 20
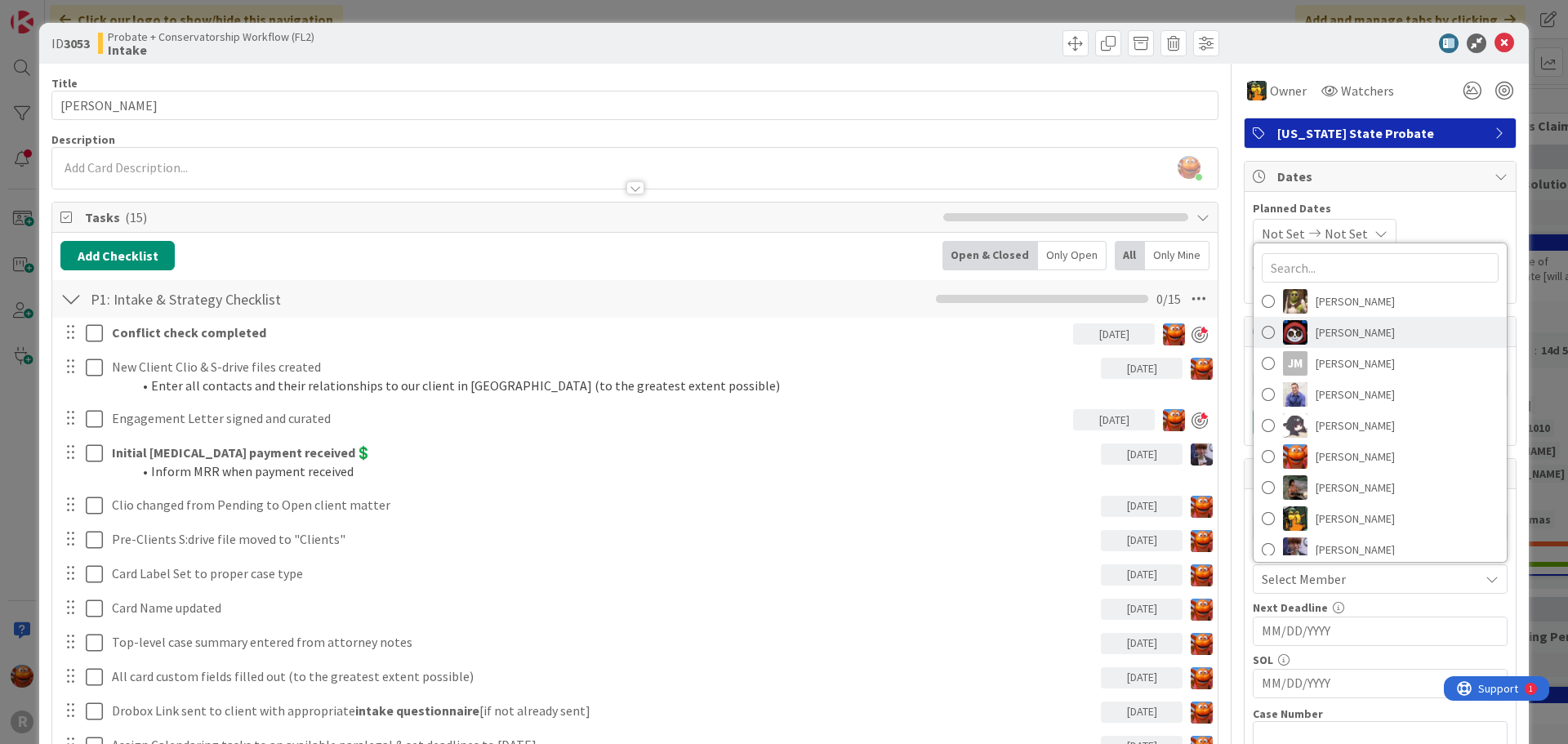
click at [1358, 325] on span "[PERSON_NAME]" at bounding box center [1355, 332] width 79 height 25
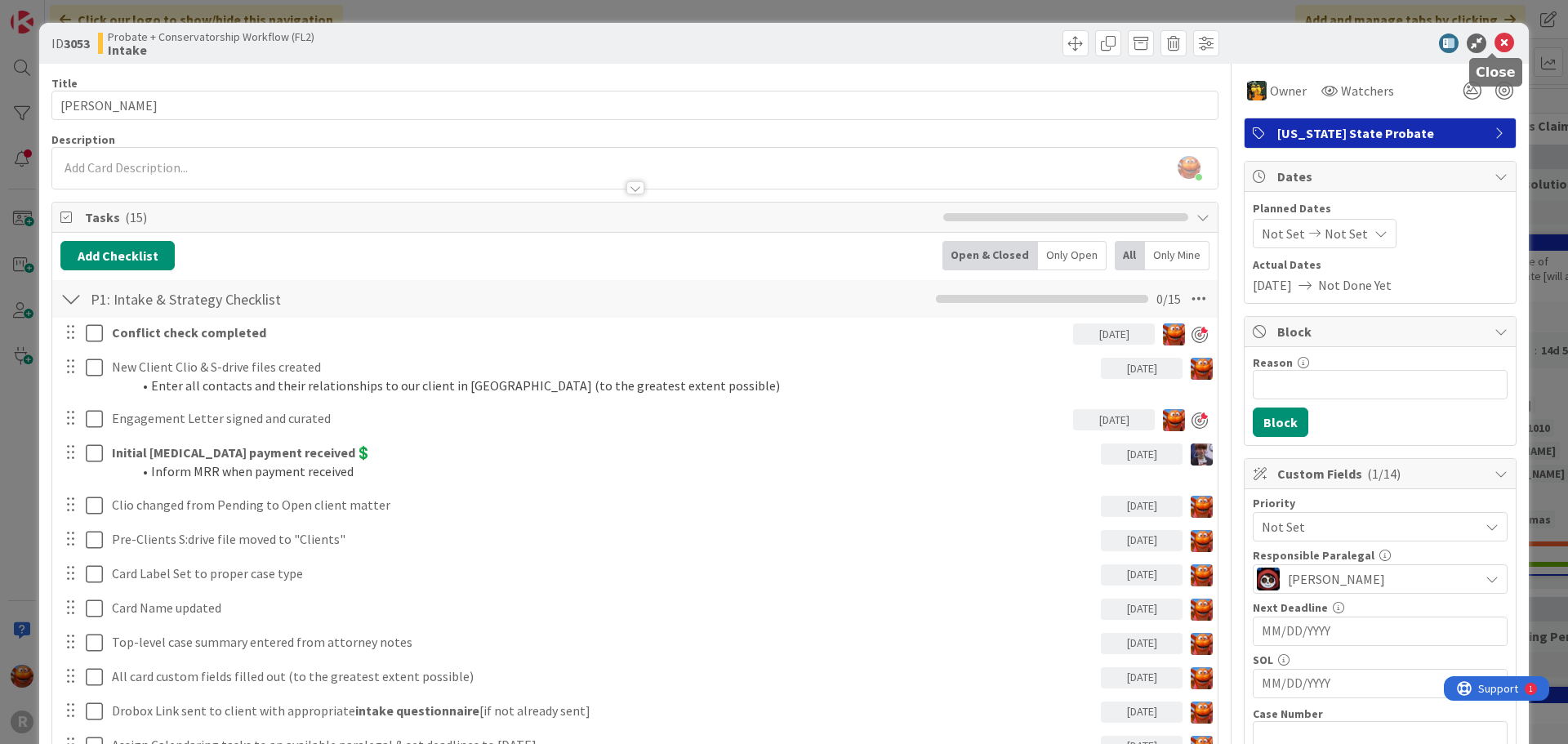
click at [1498, 42] on icon at bounding box center [1504, 42] width 20 height 20
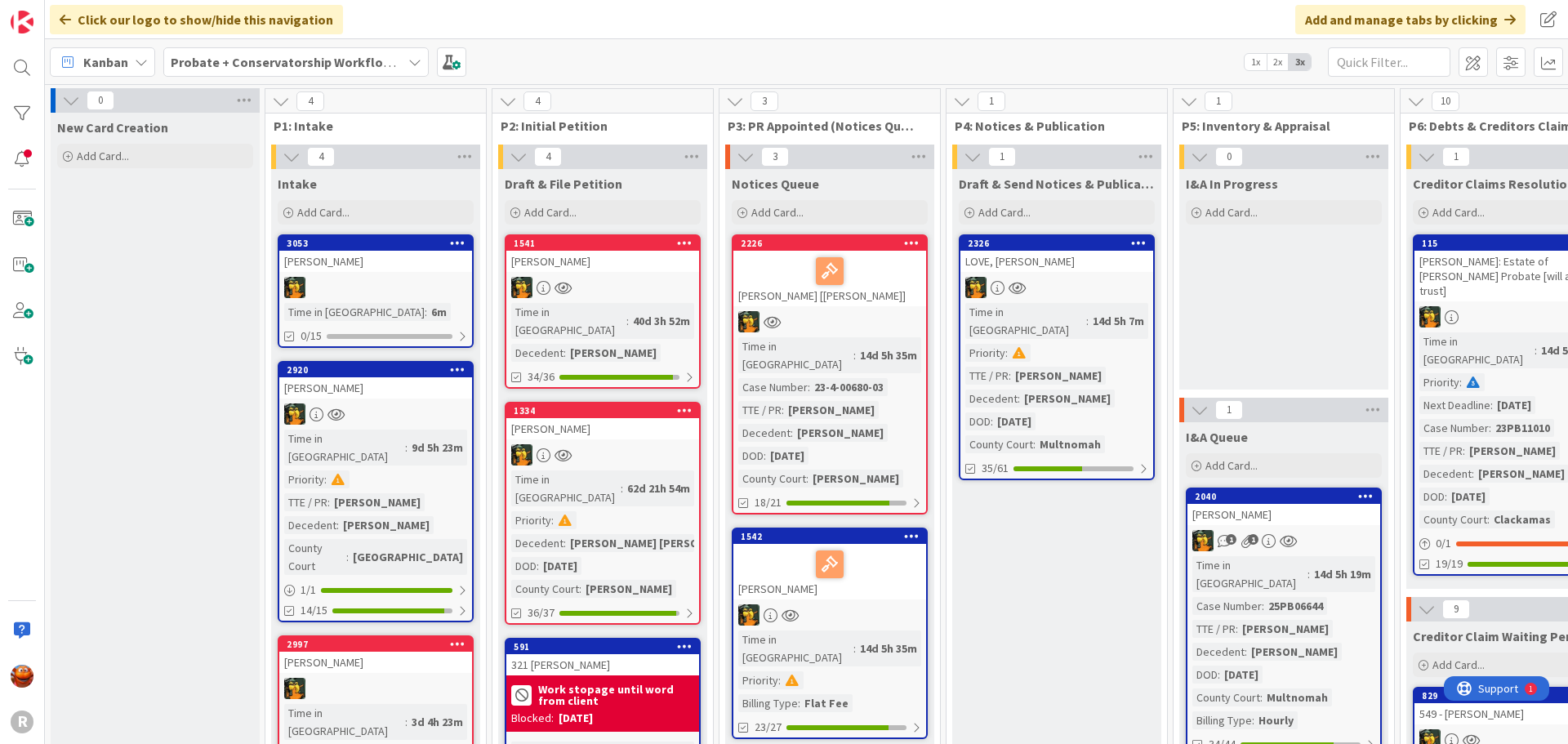
click at [408, 300] on div "3053 [PERSON_NAME] Time in [GEOGRAPHIC_DATA] : 6m 0/15" at bounding box center [375, 291] width 196 height 114
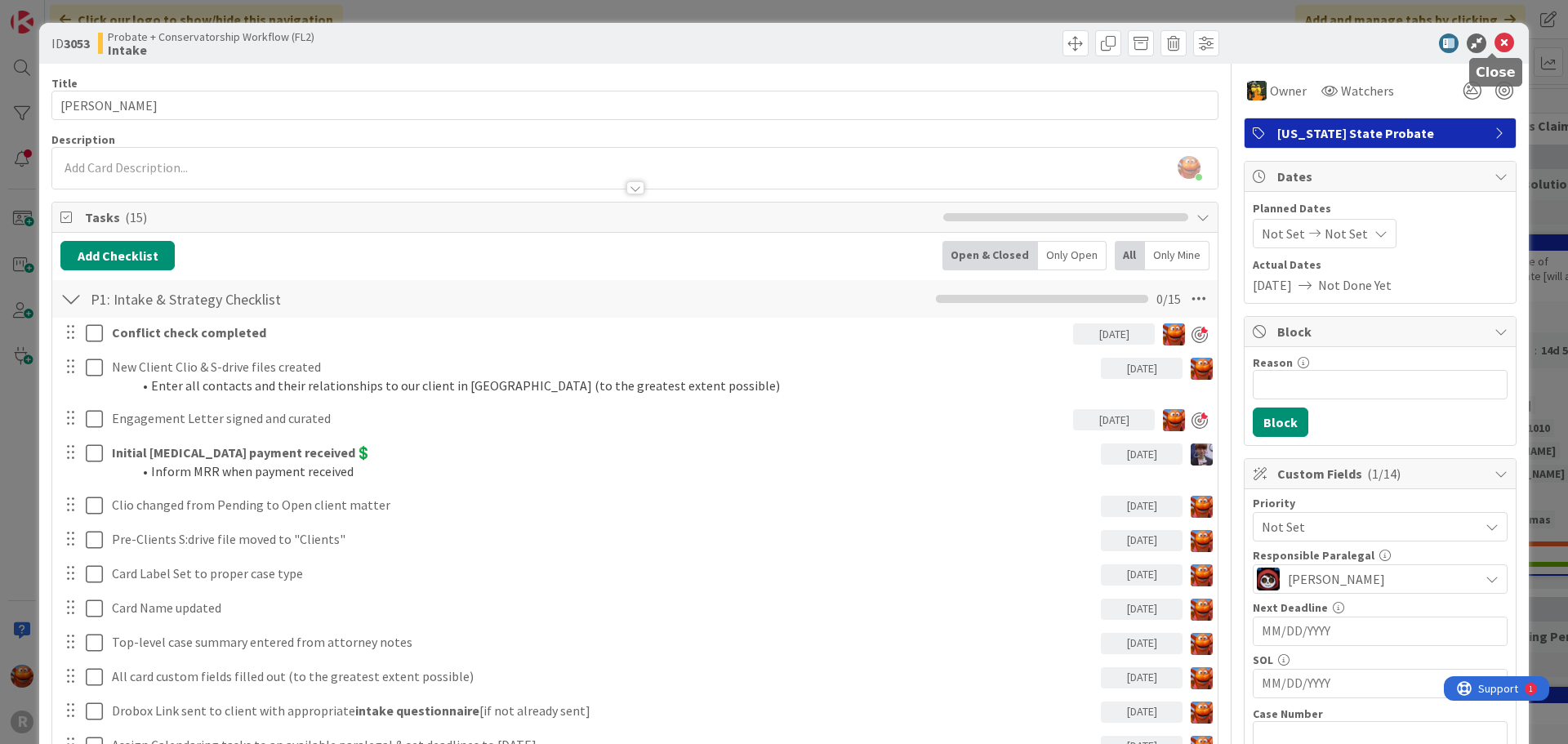
click at [1495, 43] on icon at bounding box center [1504, 42] width 20 height 20
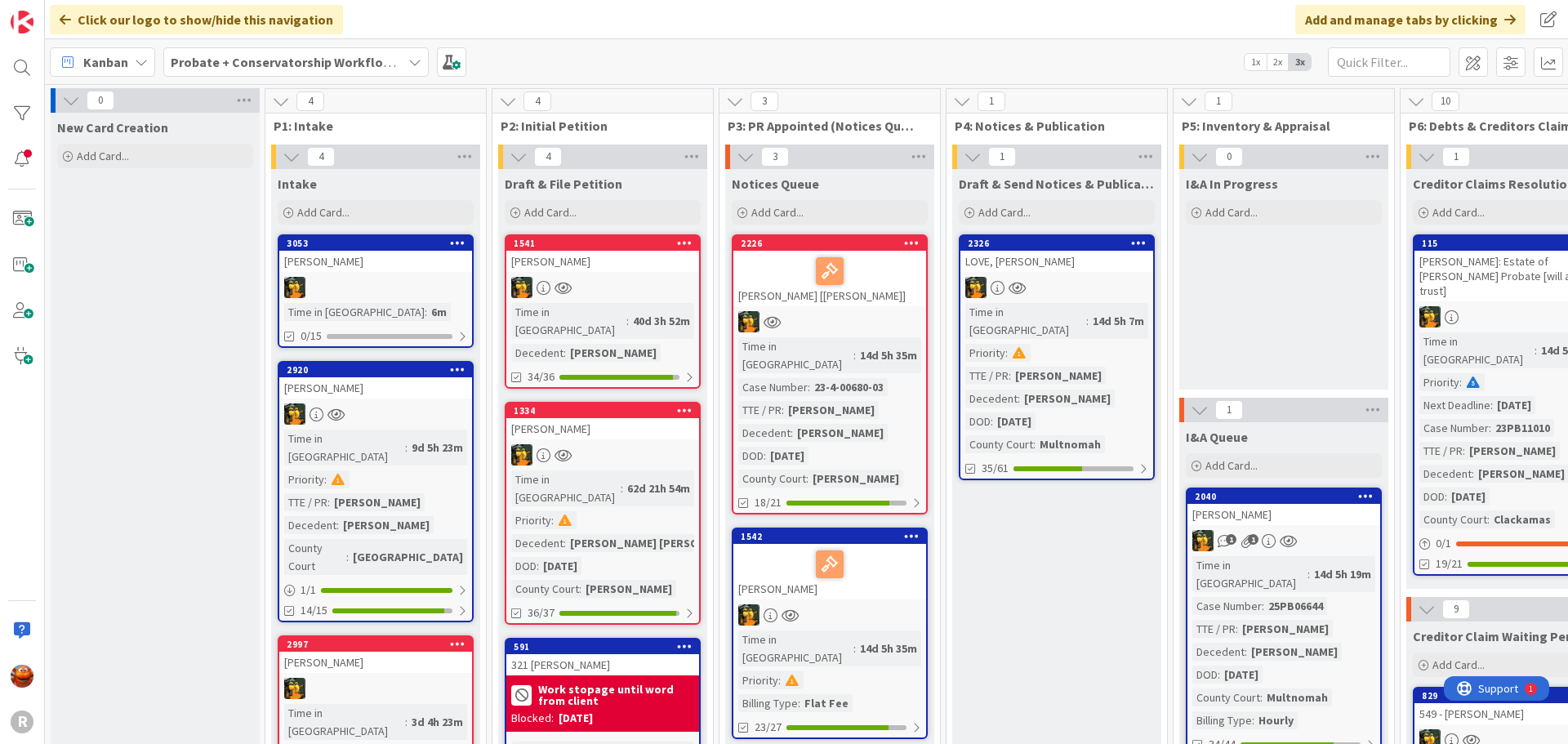
click at [228, 60] on b "Probate + Conservatorship Workflow (FL2)" at bounding box center [297, 62] width 254 height 16
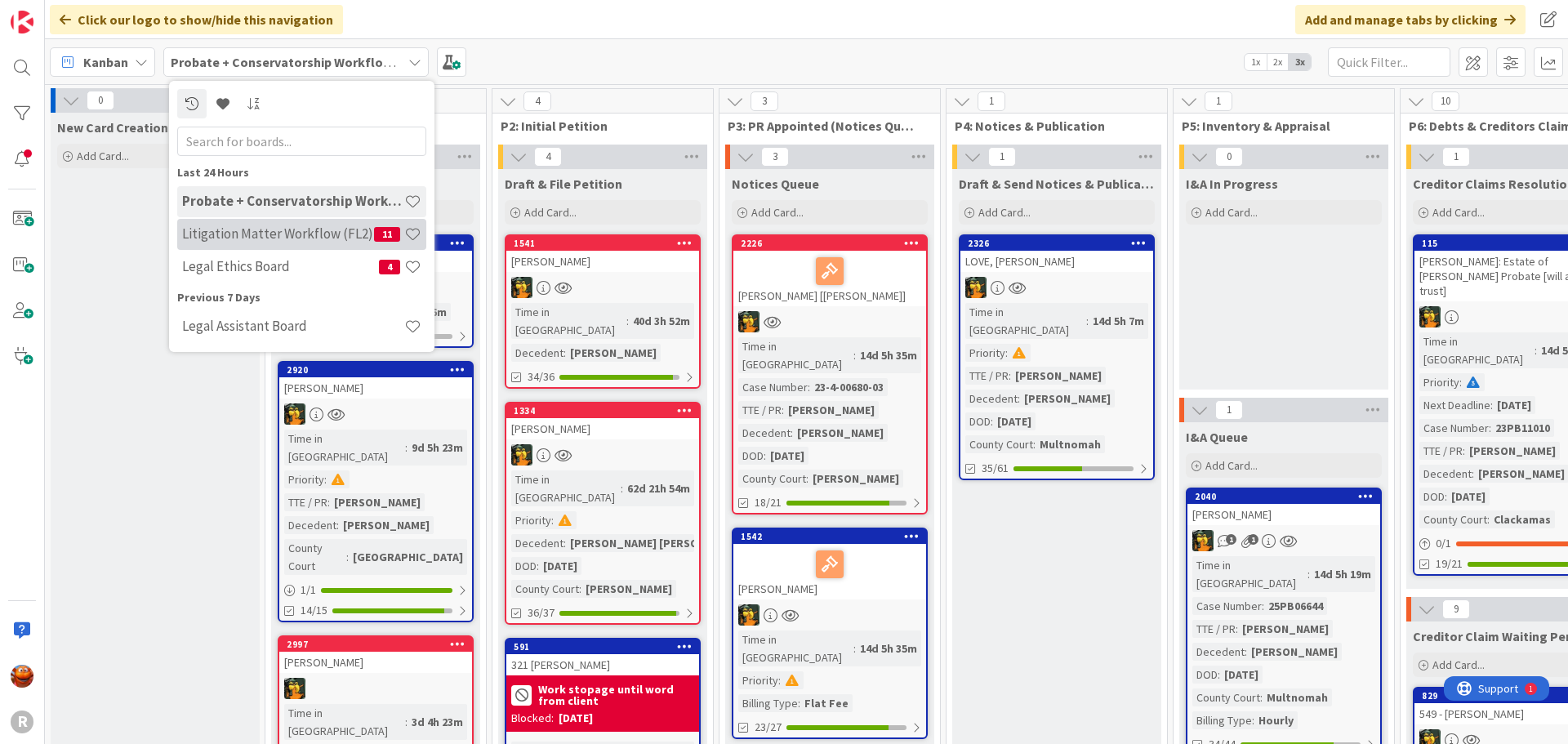
click at [227, 232] on h4 "Litigation Matter Workflow (FL2)" at bounding box center [278, 233] width 192 height 16
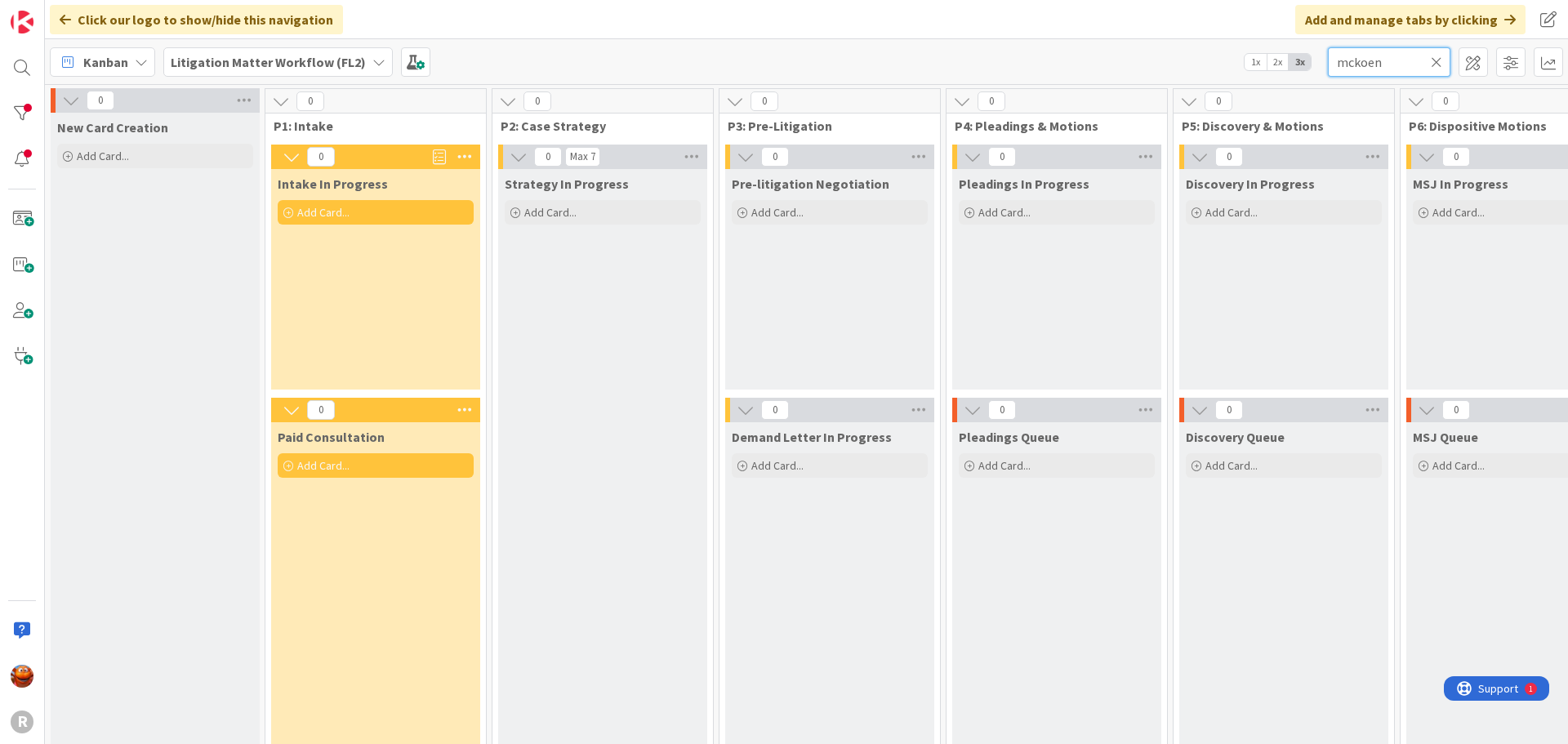
drag, startPoint x: 1398, startPoint y: 67, endPoint x: 1190, endPoint y: 56, distance: 208.3
click at [1190, 56] on div "Kanban Litigation Matter Workflow (FL2) 1x 2x 3x mckoen" at bounding box center [806, 61] width 1523 height 45
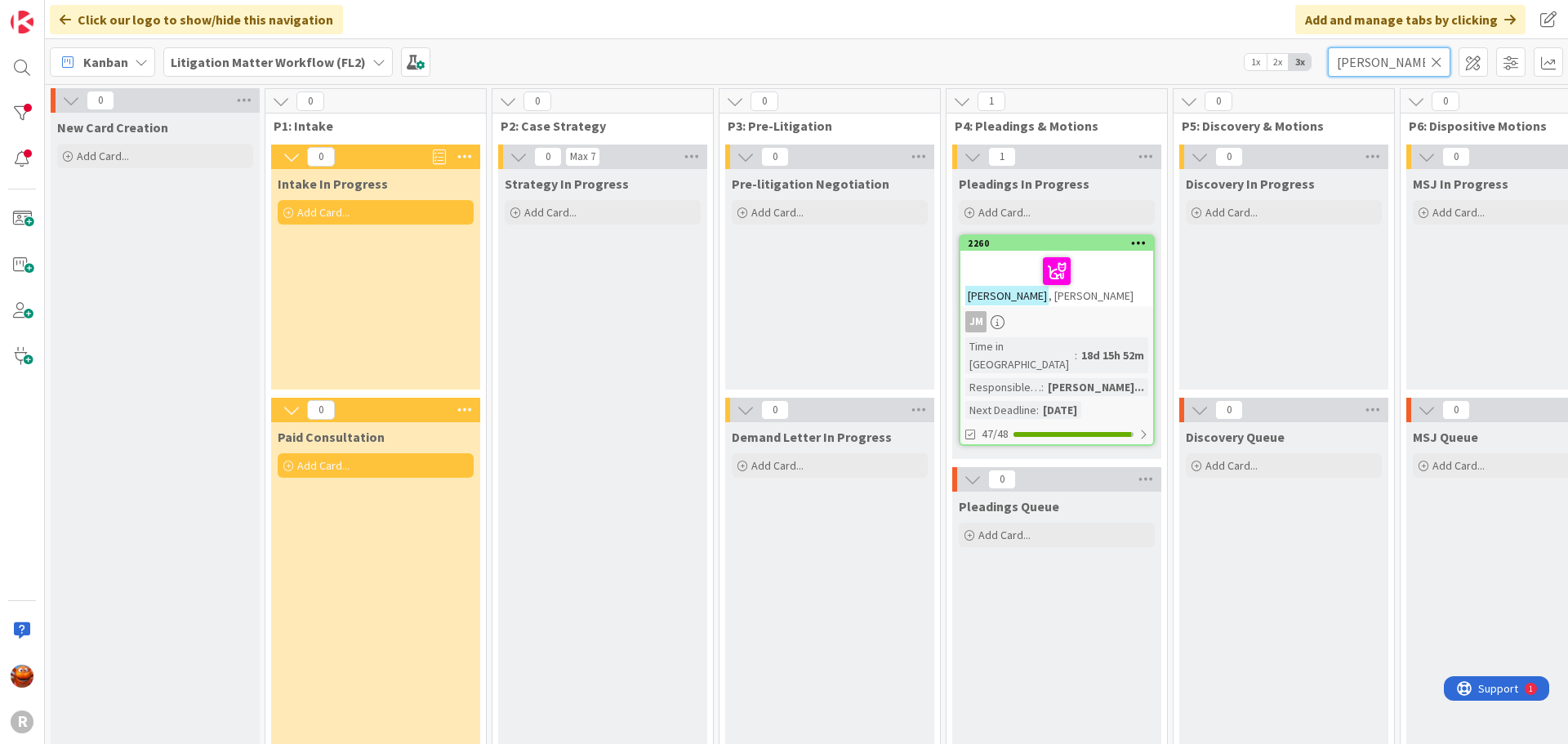
type input "[PERSON_NAME]"
click at [1085, 282] on div at bounding box center [1057, 271] width 183 height 34
